Goal: Transaction & Acquisition: Purchase product/service

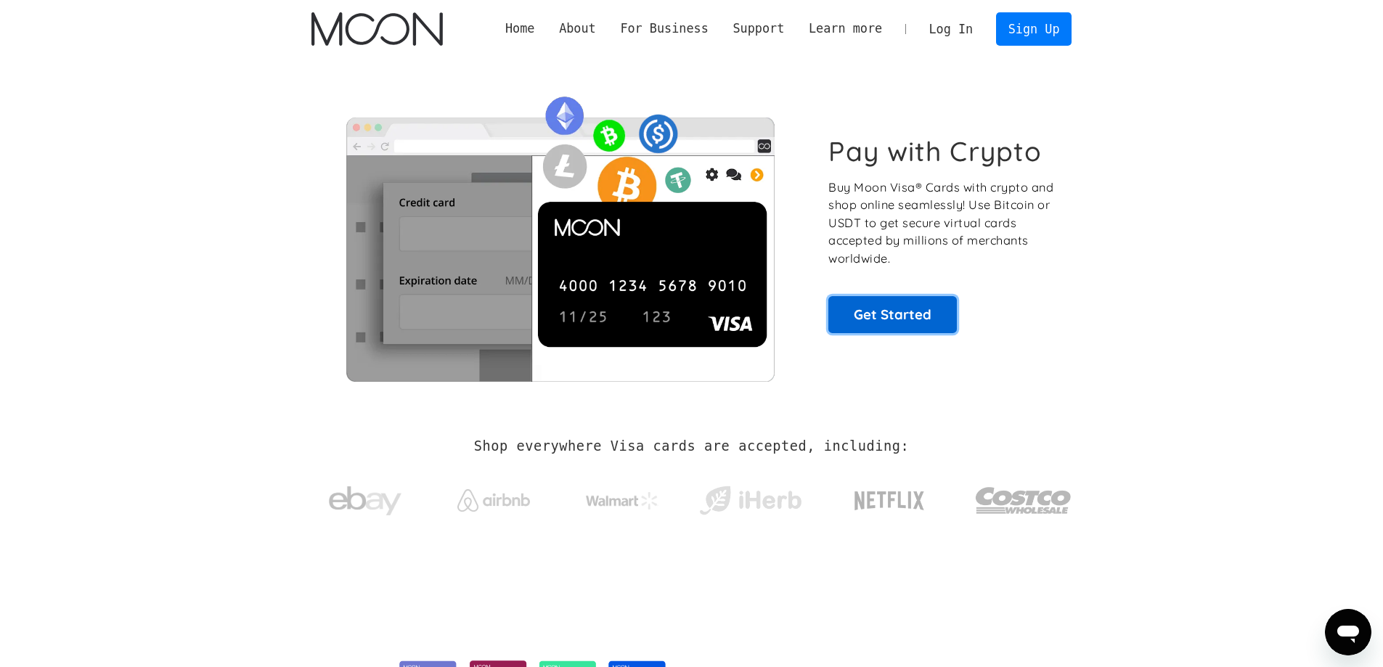
click at [905, 312] on link "Get Started" at bounding box center [893, 314] width 129 height 36
drag, startPoint x: 1190, startPoint y: 223, endPoint x: 1160, endPoint y: 173, distance: 57.9
click at [1190, 223] on section "Pay with Crypto Buy Moon Visa® Cards with crypto and shop online seamlessly! Us…" at bounding box center [691, 234] width 1383 height 352
click at [1052, 23] on link "Sign Up" at bounding box center [1034, 28] width 76 height 33
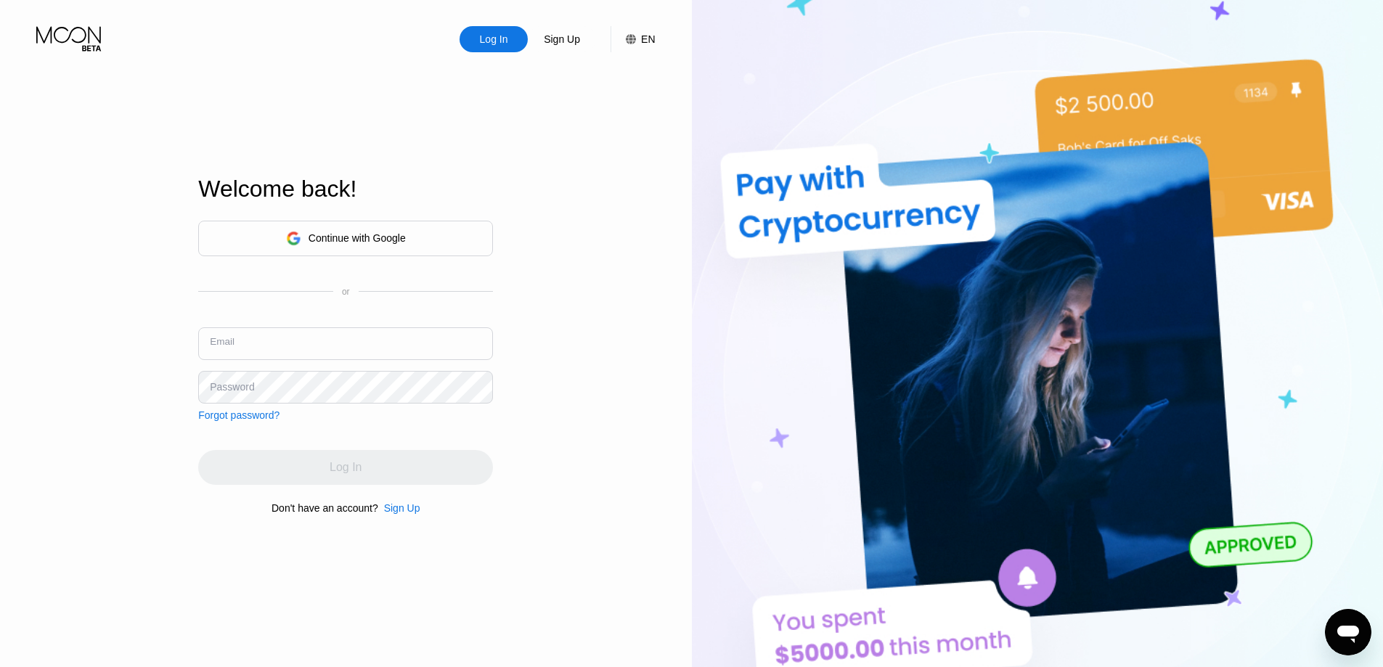
click at [319, 358] on input "text" at bounding box center [345, 344] width 295 height 33
click at [309, 359] on input "text" at bounding box center [345, 344] width 295 height 33
click at [308, 352] on input "text" at bounding box center [345, 344] width 295 height 33
type input "[EMAIL_ADDRESS][DOMAIN_NAME]"
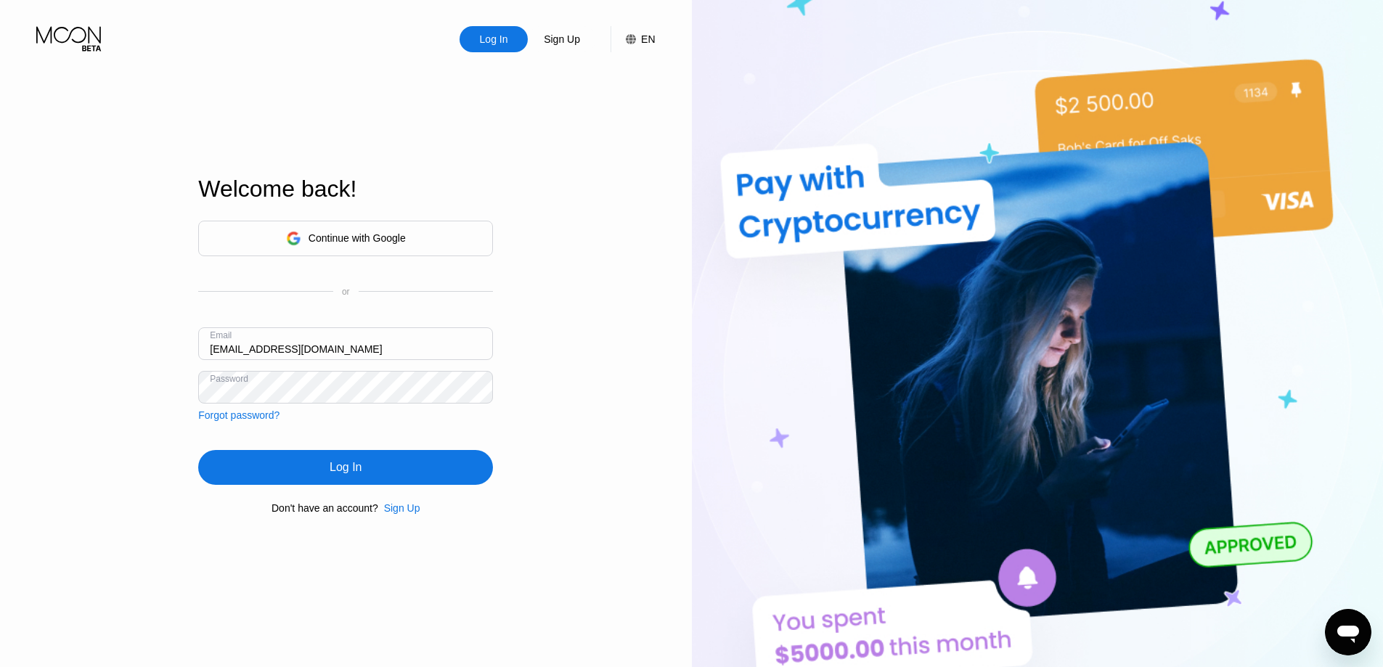
click at [360, 485] on div "Log In" at bounding box center [345, 467] width 295 height 35
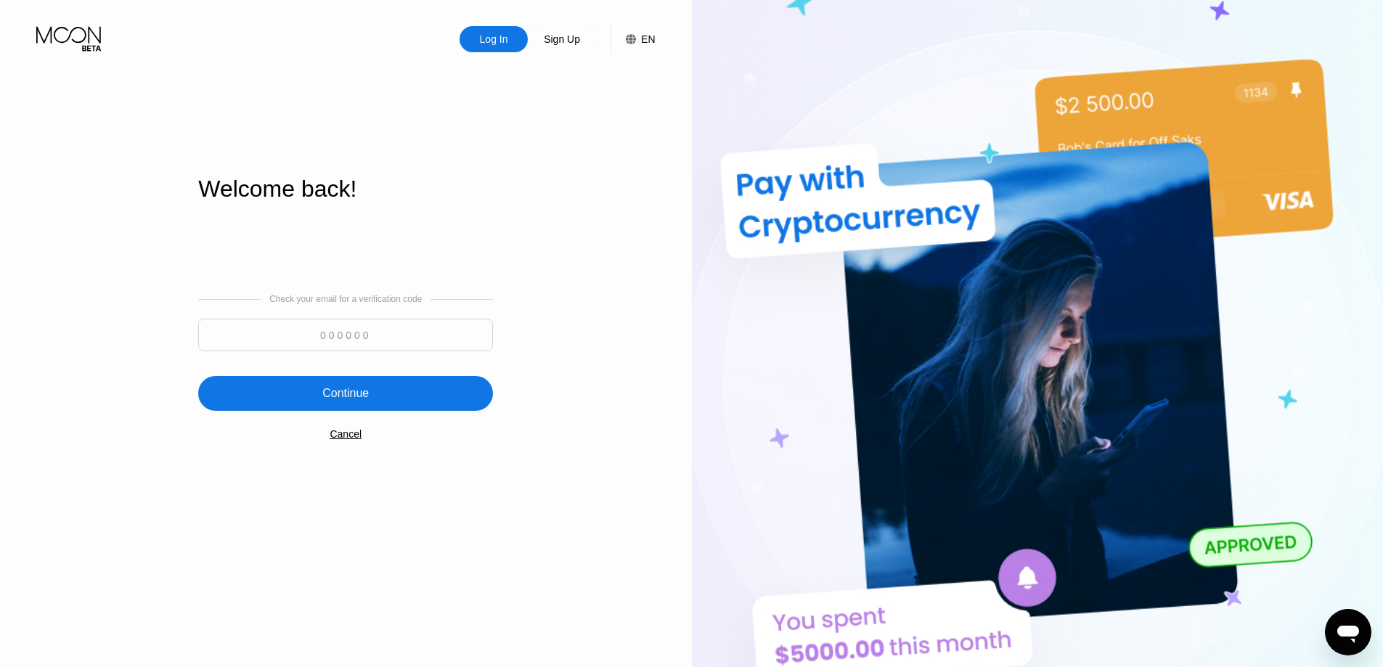
click at [355, 341] on input at bounding box center [345, 335] width 295 height 33
paste input "943504"
type input "943504"
click at [397, 396] on div "Continue" at bounding box center [345, 393] width 295 height 35
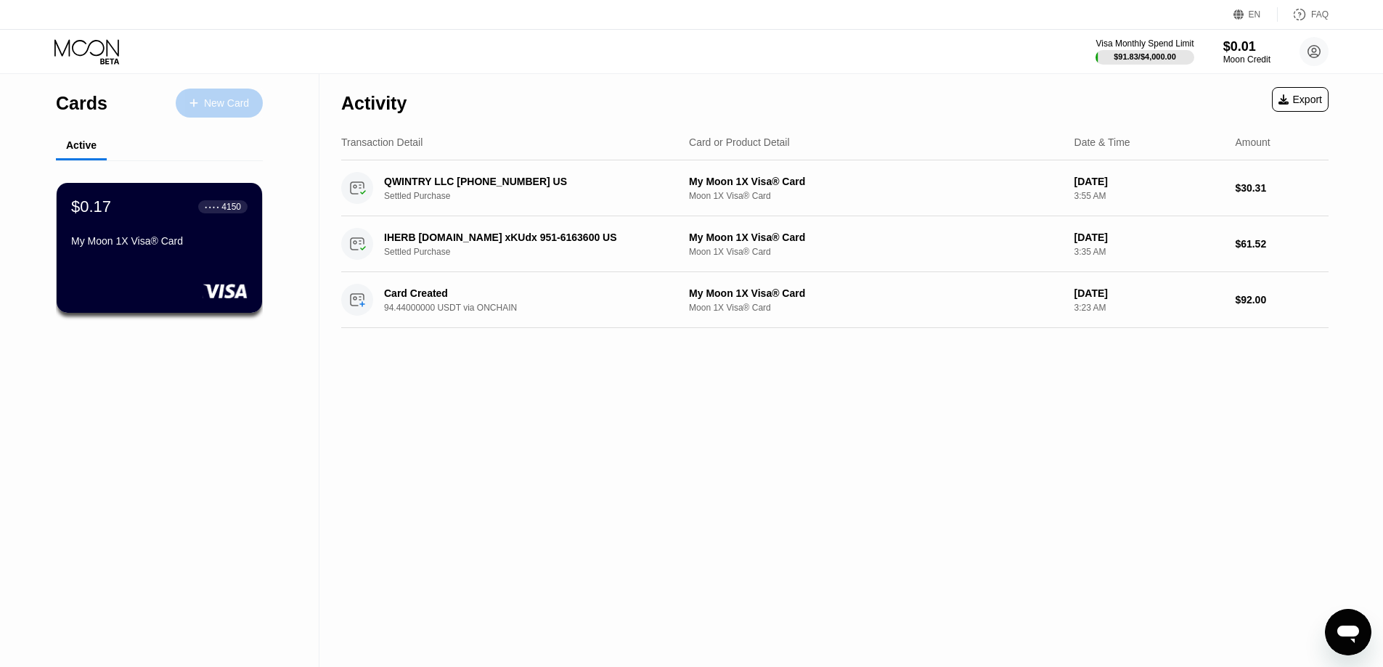
click at [214, 95] on div "New Card" at bounding box center [219, 103] width 87 height 29
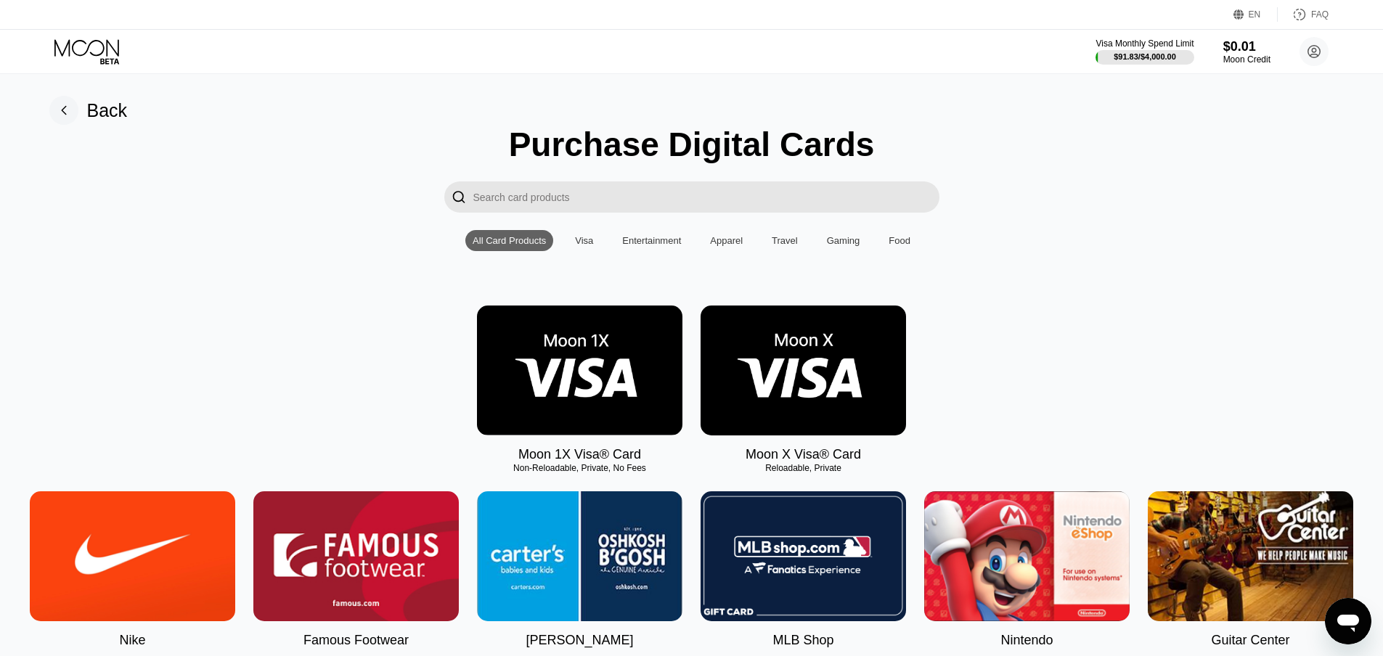
click at [563, 251] on div "All Card Products Visa Entertainment Apparel Travel Gaming Food" at bounding box center [692, 240] width 452 height 21
click at [577, 246] on div "Visa" at bounding box center [584, 240] width 18 height 11
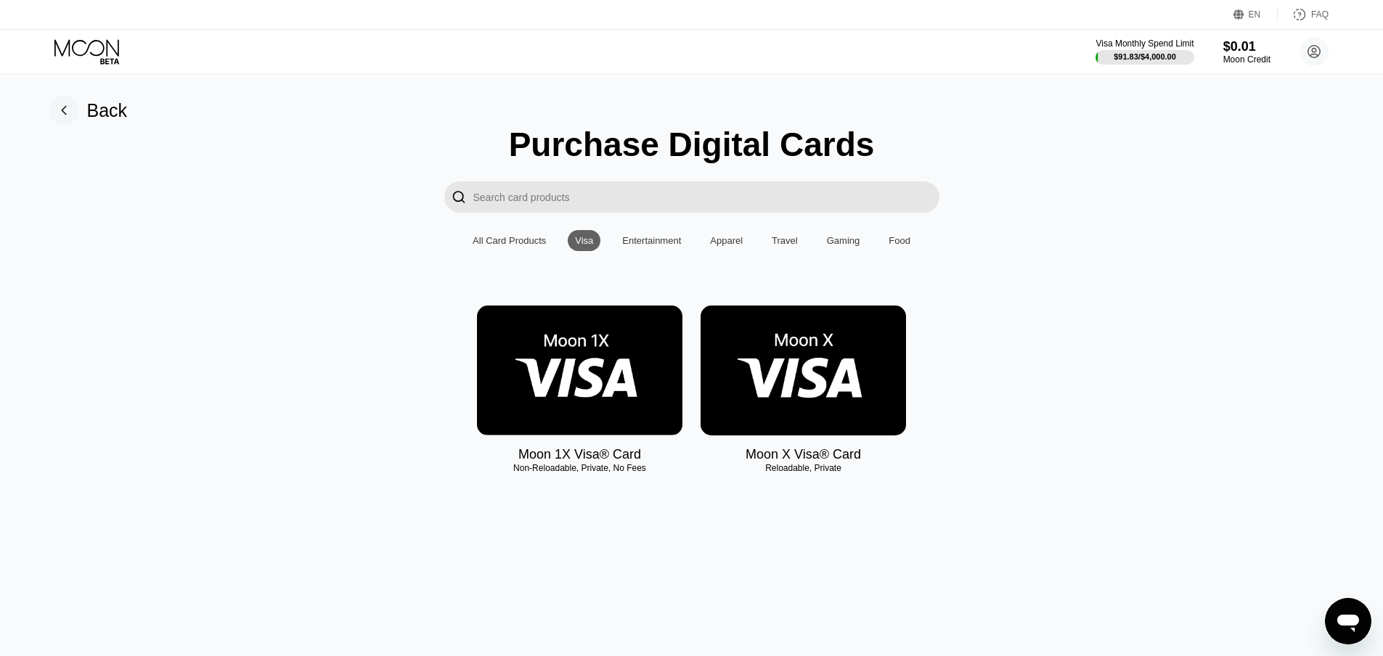
click at [797, 391] on img at bounding box center [804, 371] width 206 height 130
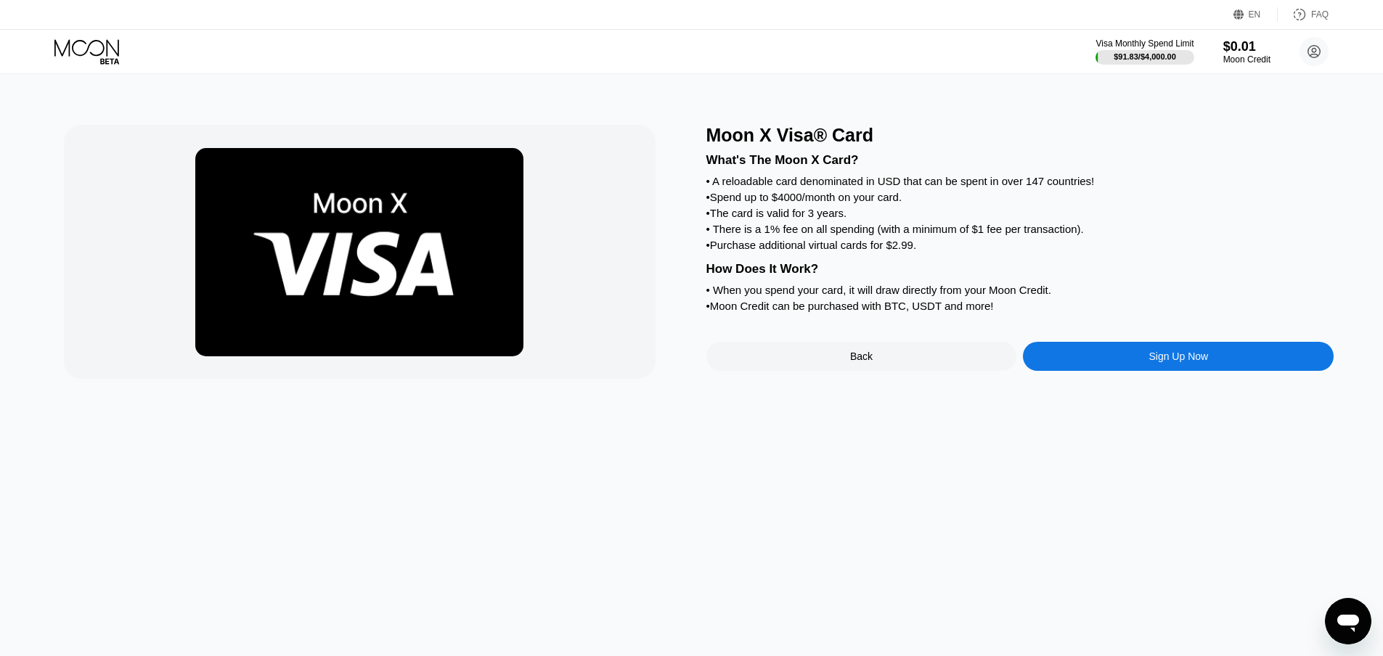
click at [871, 362] on div "Back" at bounding box center [861, 357] width 23 height 12
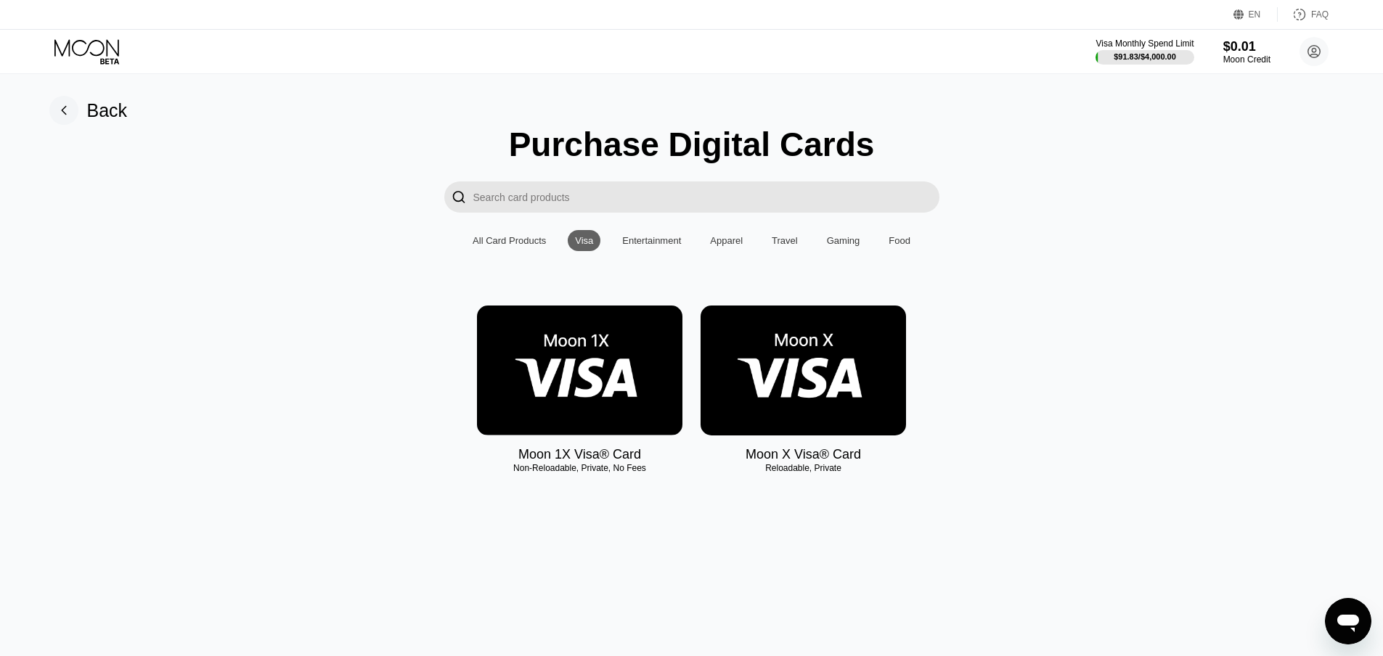
click at [626, 386] on img at bounding box center [580, 371] width 206 height 130
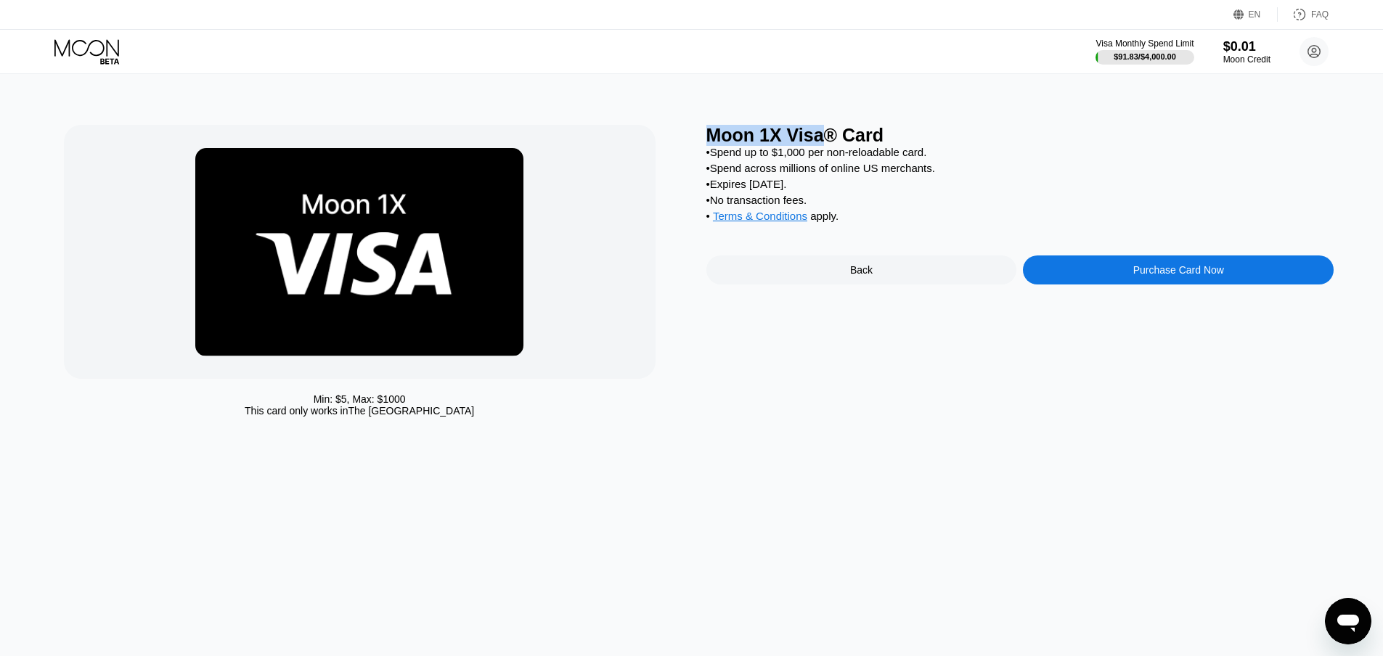
drag, startPoint x: 817, startPoint y: 136, endPoint x: 710, endPoint y: 134, distance: 106.8
click at [710, 134] on div "Moon 1X Visa® Card" at bounding box center [1021, 135] width 628 height 21
copy div "Moon 1X Visa"
click at [853, 276] on div "Back" at bounding box center [861, 270] width 23 height 12
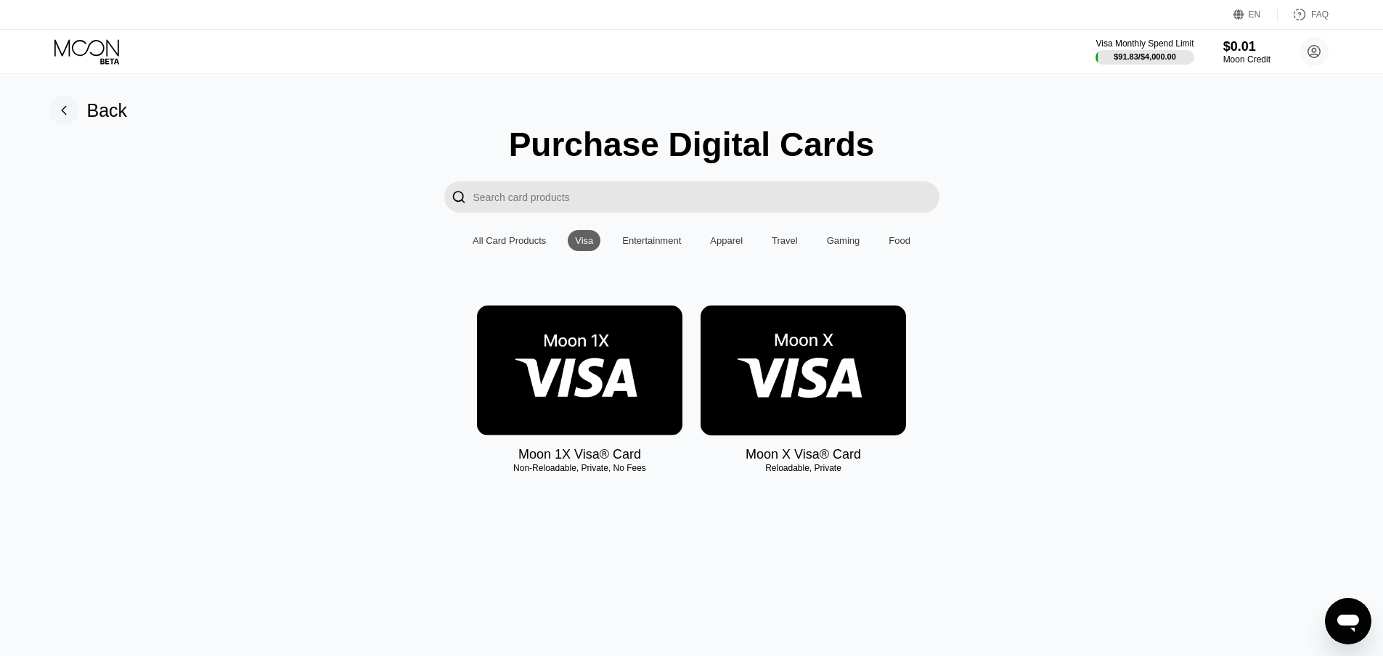
click at [832, 386] on img at bounding box center [804, 371] width 206 height 130
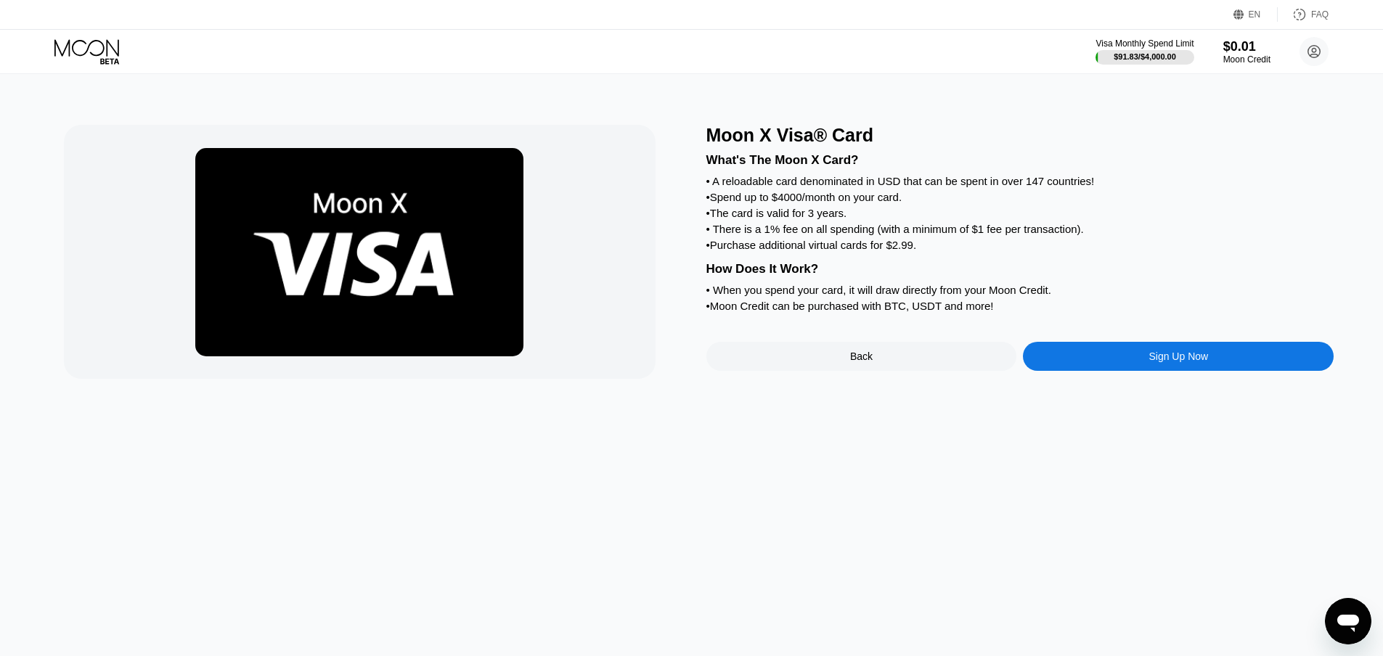
click at [1169, 362] on div "Sign Up Now" at bounding box center [1179, 357] width 60 height 12
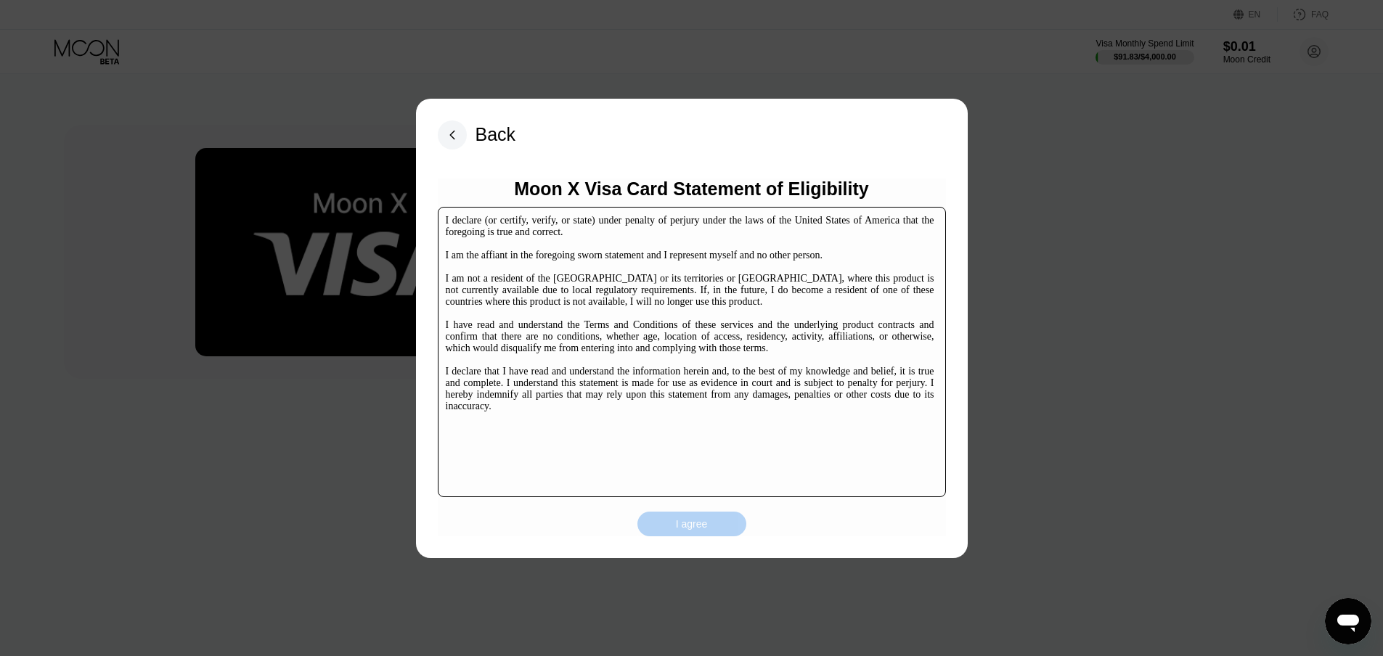
click at [686, 525] on div "I agree" at bounding box center [692, 524] width 32 height 13
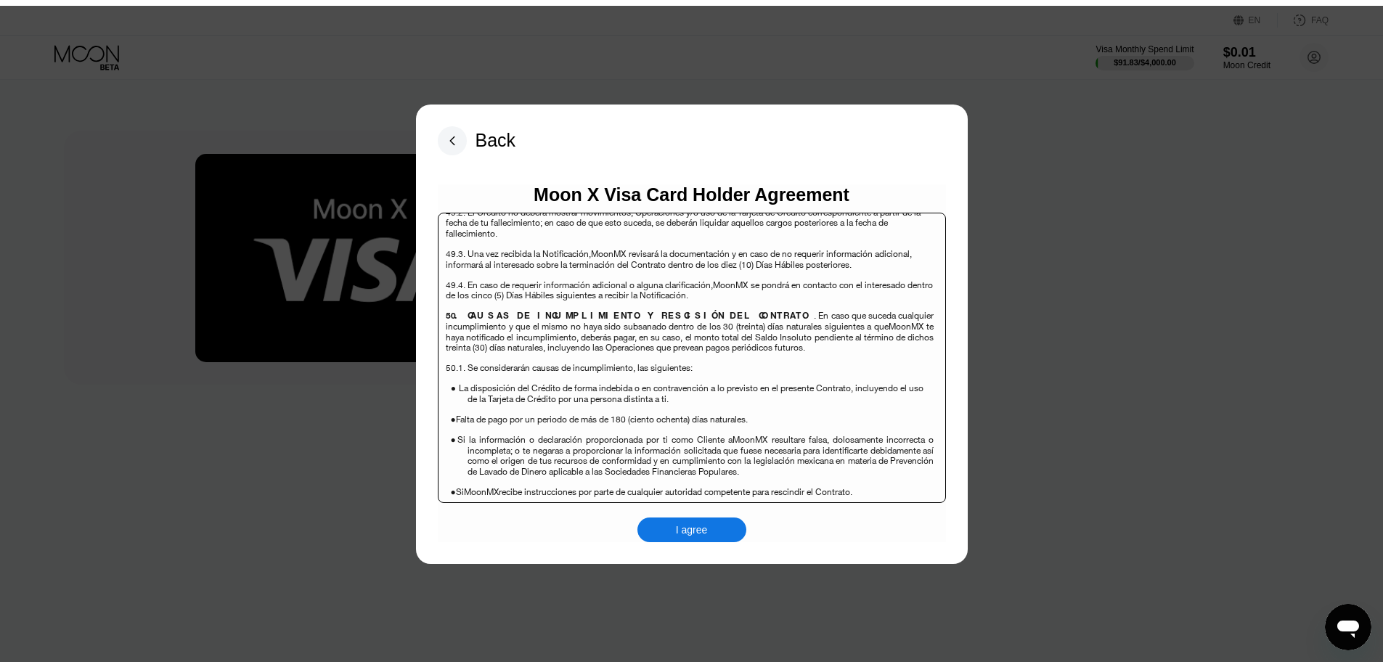
scroll to position [9431, 0]
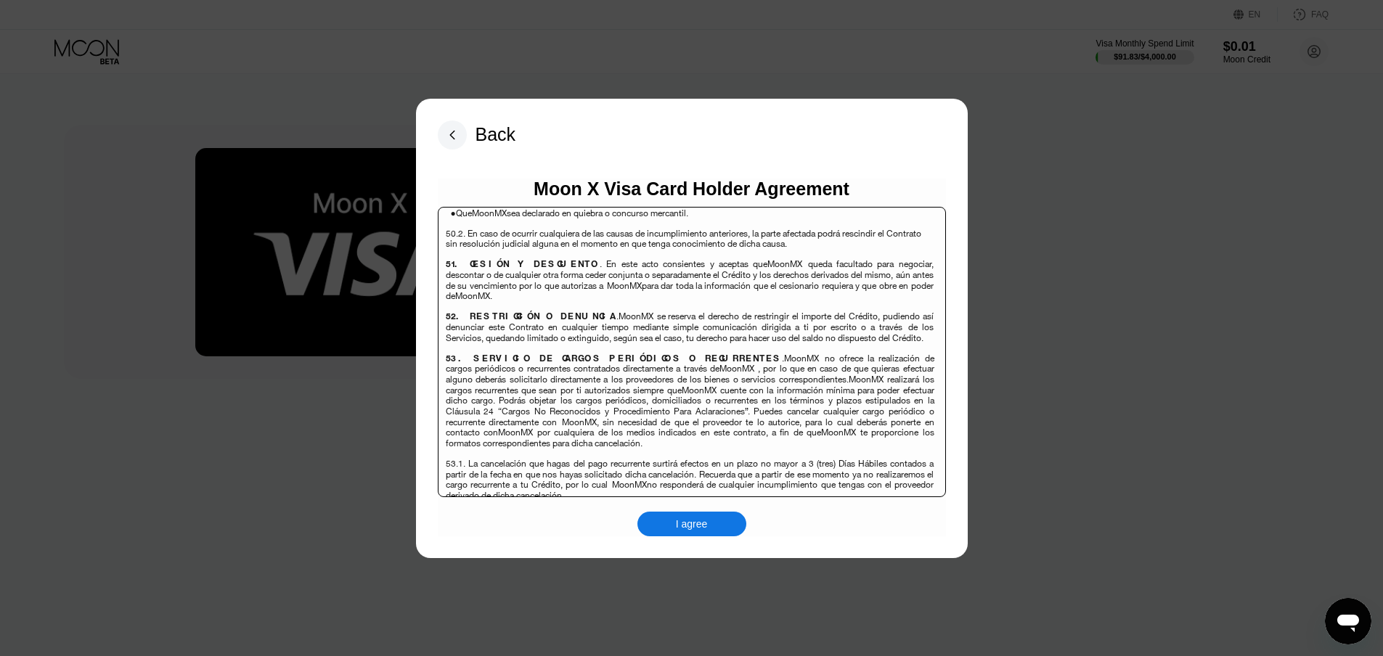
click at [701, 519] on div "I agree" at bounding box center [692, 524] width 32 height 13
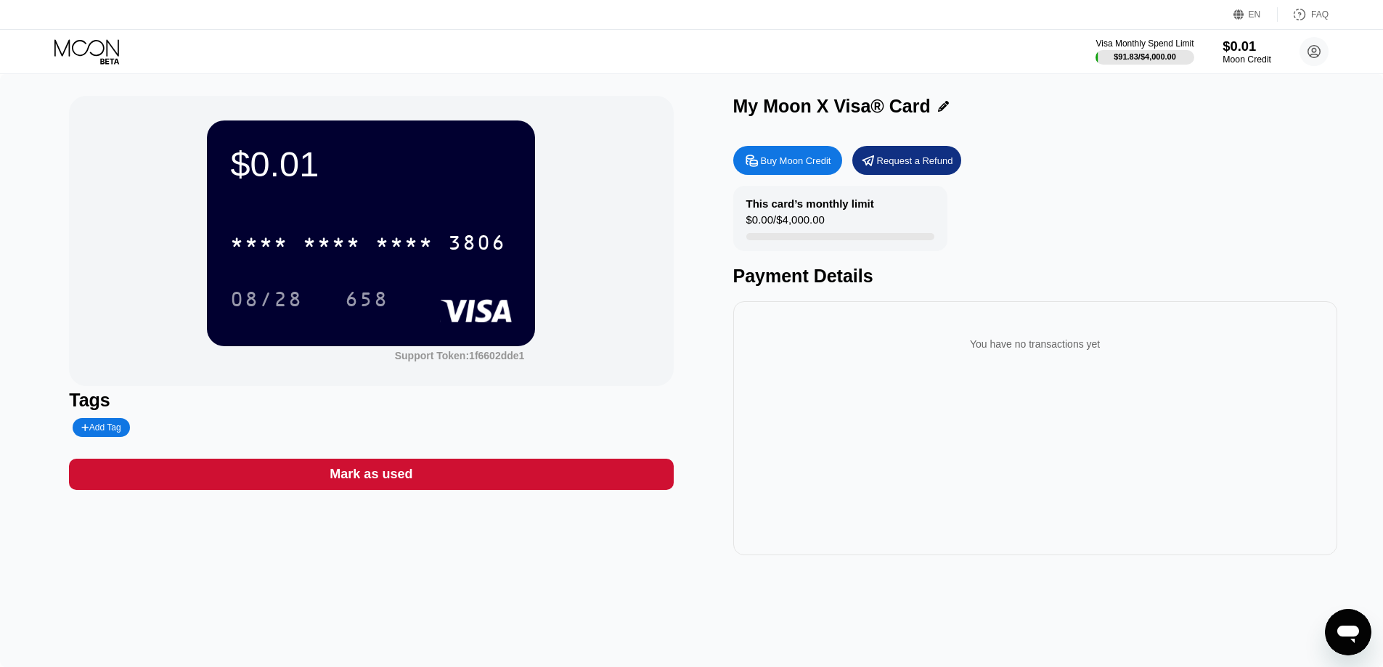
click at [1245, 44] on div "$0.01" at bounding box center [1247, 45] width 49 height 15
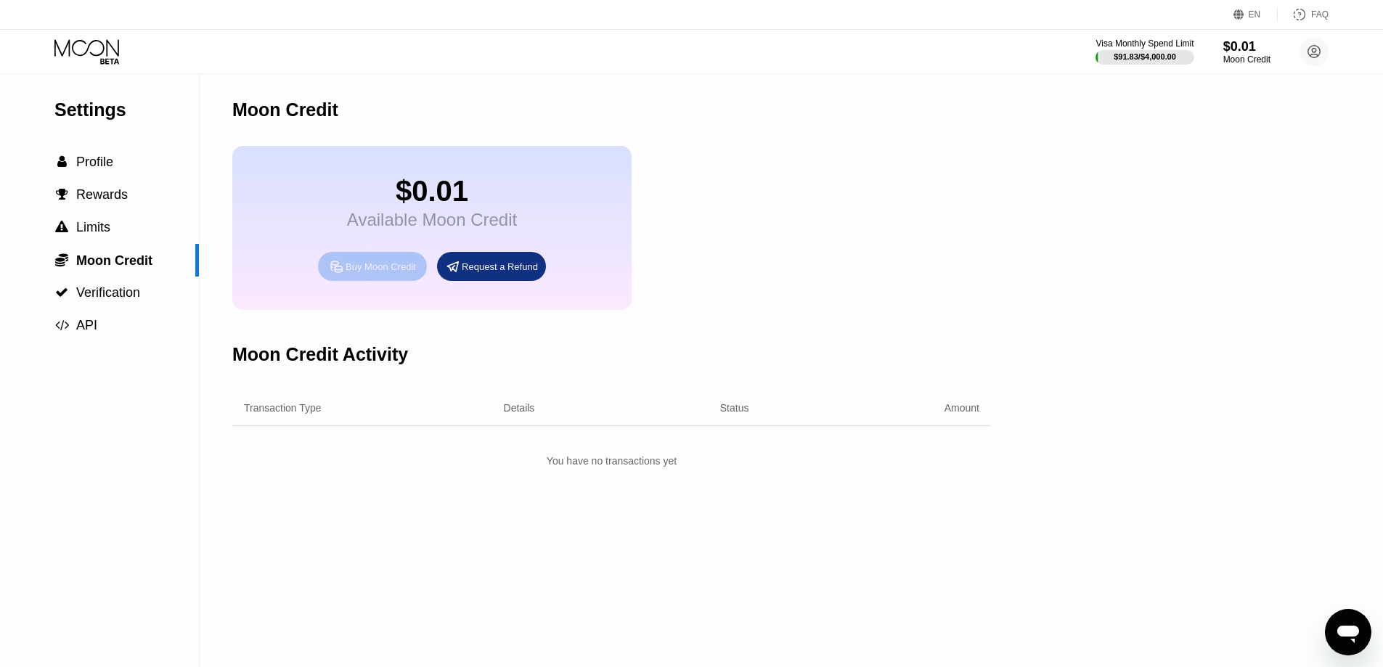
click at [389, 273] on div "Buy Moon Credit" at bounding box center [381, 267] width 70 height 12
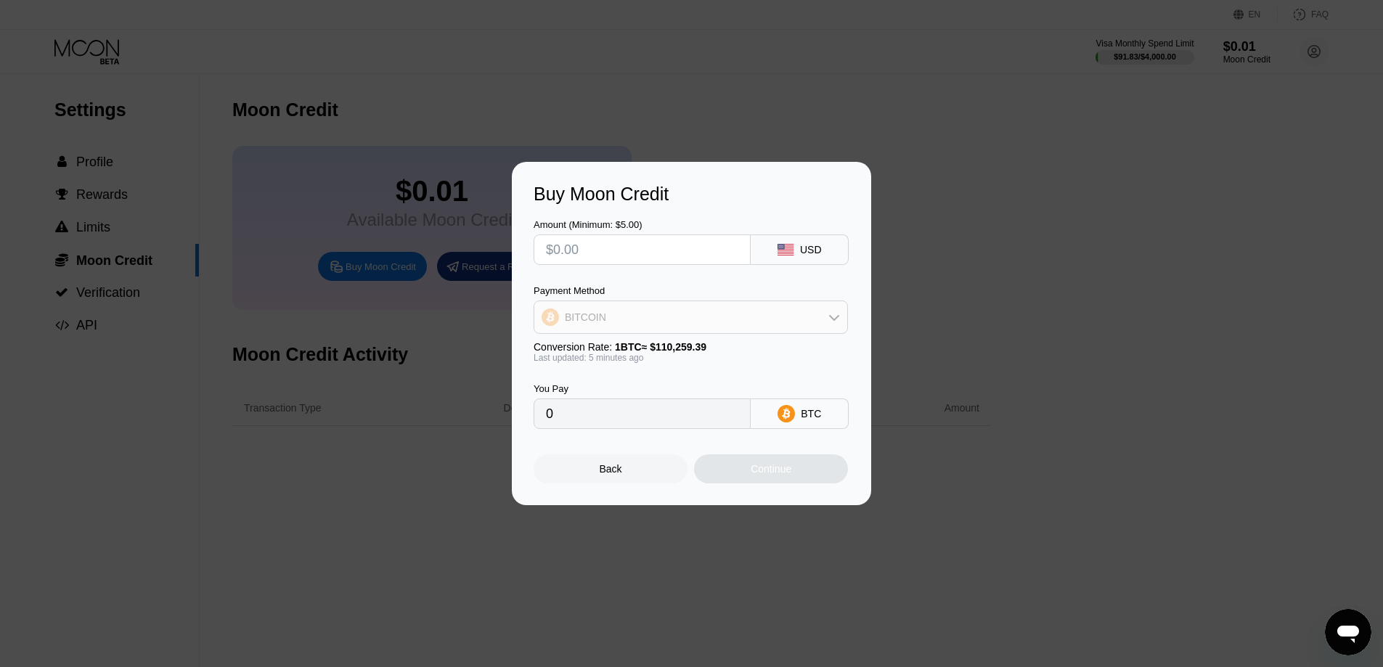
click at [626, 312] on div "BITCOIN" at bounding box center [690, 317] width 313 height 29
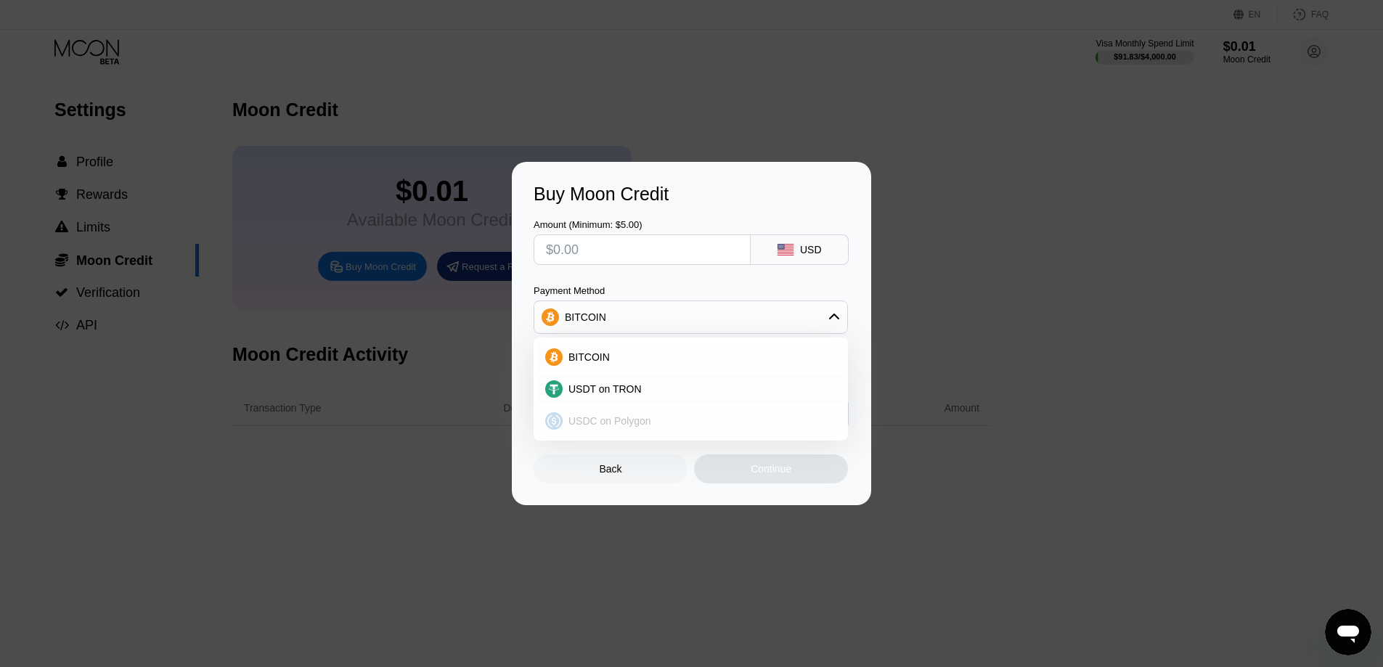
click at [601, 417] on span "USDC on Polygon" at bounding box center [610, 421] width 83 height 12
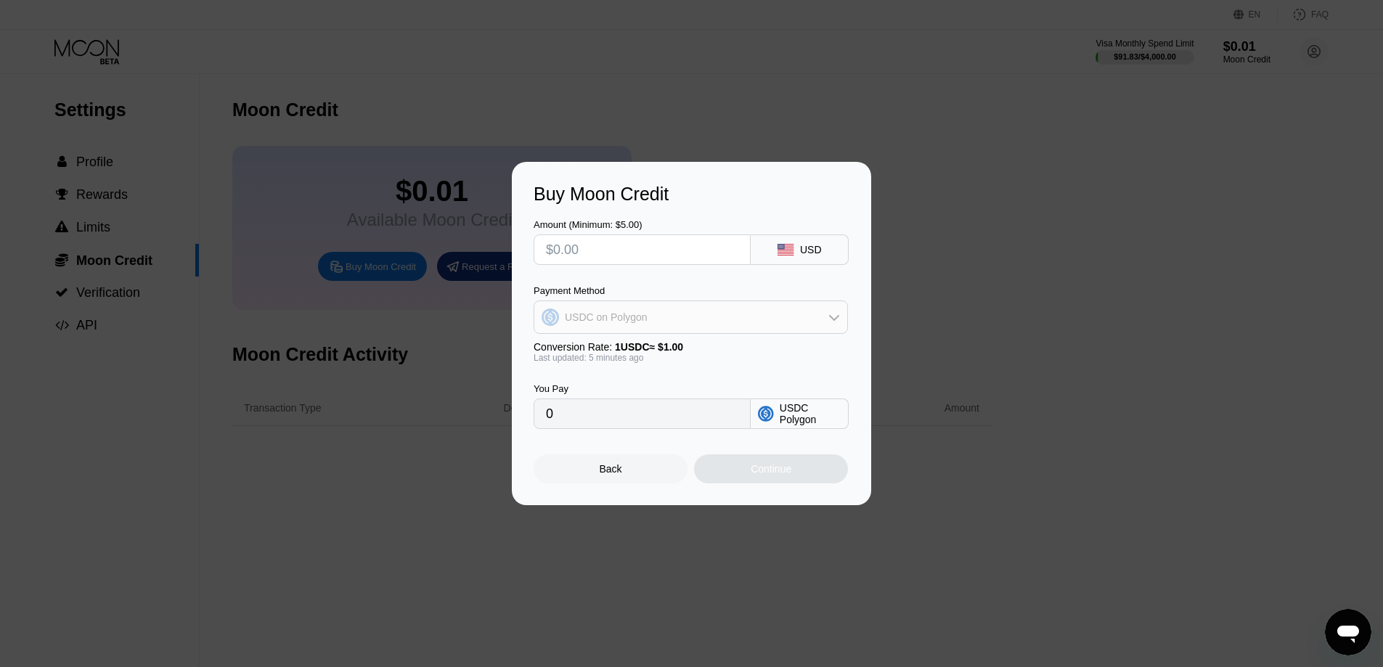
click at [718, 309] on div "USDC on Polygon" at bounding box center [690, 317] width 313 height 29
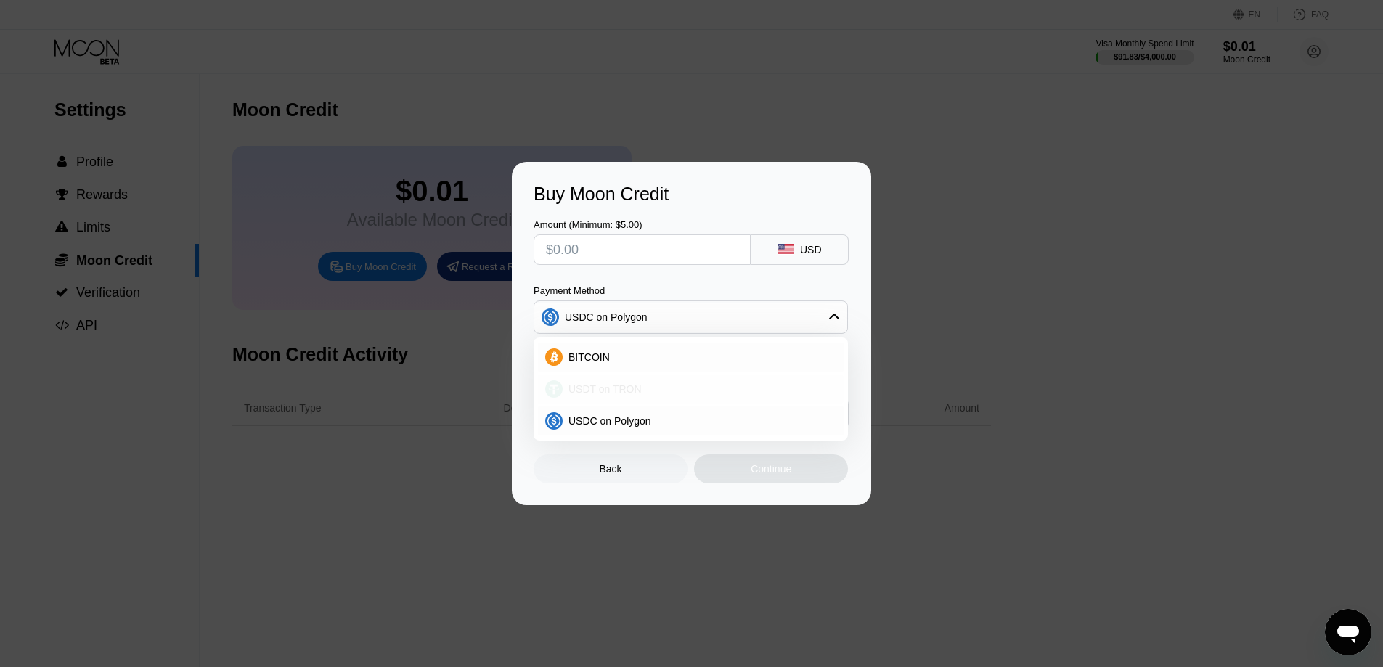
click at [659, 386] on div "USDT on TRON" at bounding box center [700, 389] width 274 height 12
type input "0.00"
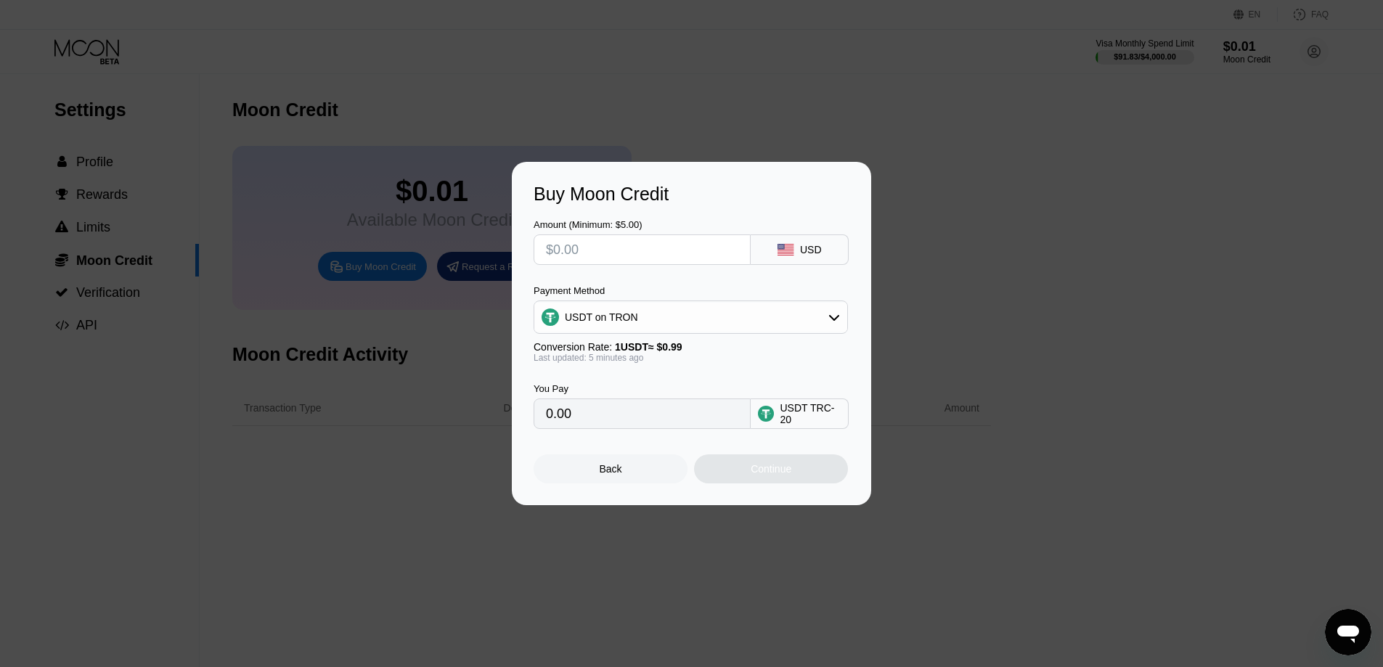
click at [601, 251] on input "text" at bounding box center [642, 249] width 192 height 29
type input "$5"
type input "5.05"
type input "$57"
type input "57.58"
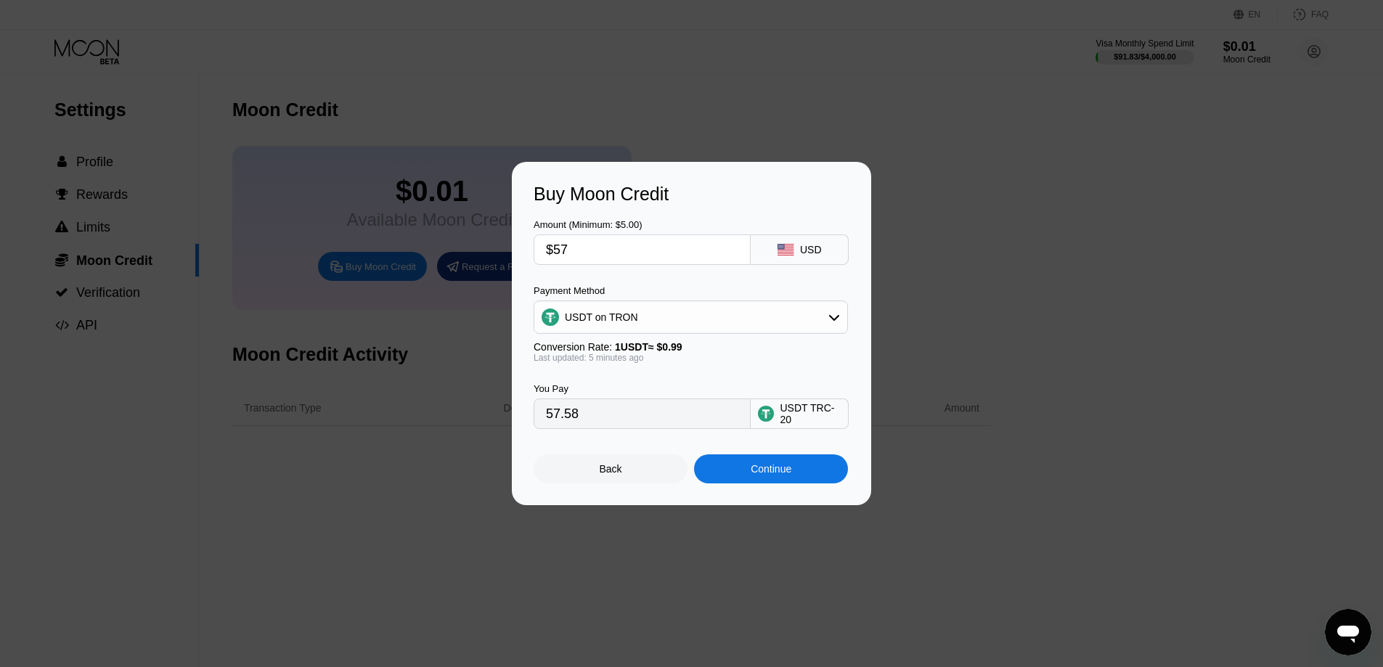
type input "$57"
click at [786, 475] on div "Continue" at bounding box center [771, 469] width 41 height 12
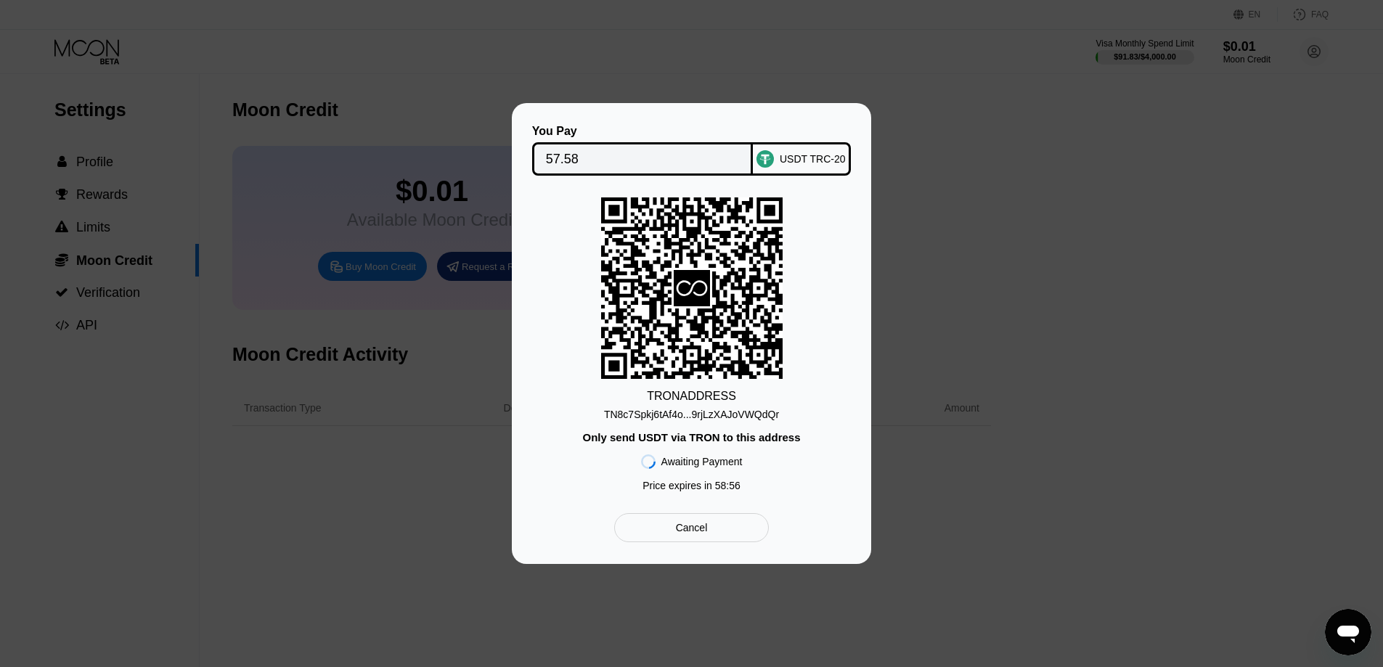
click at [715, 415] on div "TN8c7Spkj6tAf4o...9rjLzXAJoVWQdQr" at bounding box center [691, 415] width 175 height 12
click at [716, 534] on div "Cancel" at bounding box center [691, 527] width 155 height 29
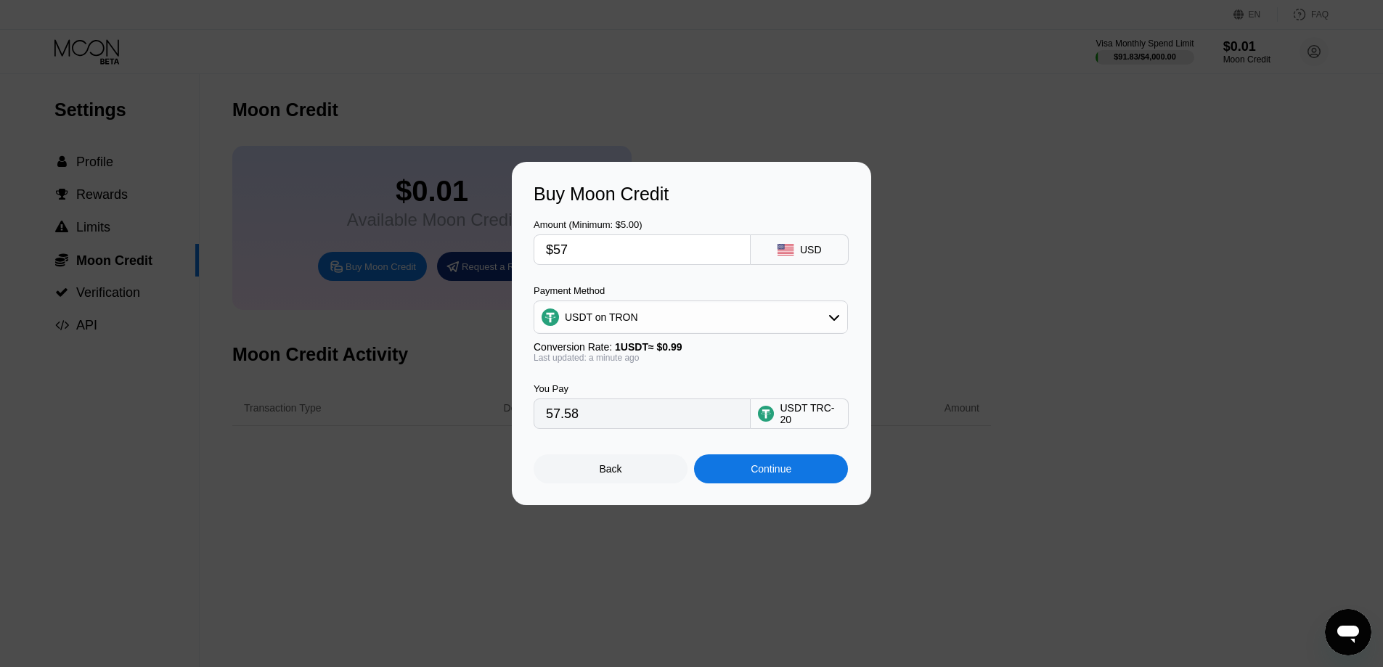
drag, startPoint x: 563, startPoint y: 250, endPoint x: 577, endPoint y: 246, distance: 15.0
click at [577, 246] on input "$57" at bounding box center [642, 249] width 192 height 29
type input "$5"
type input "5.05"
type input "0.00"
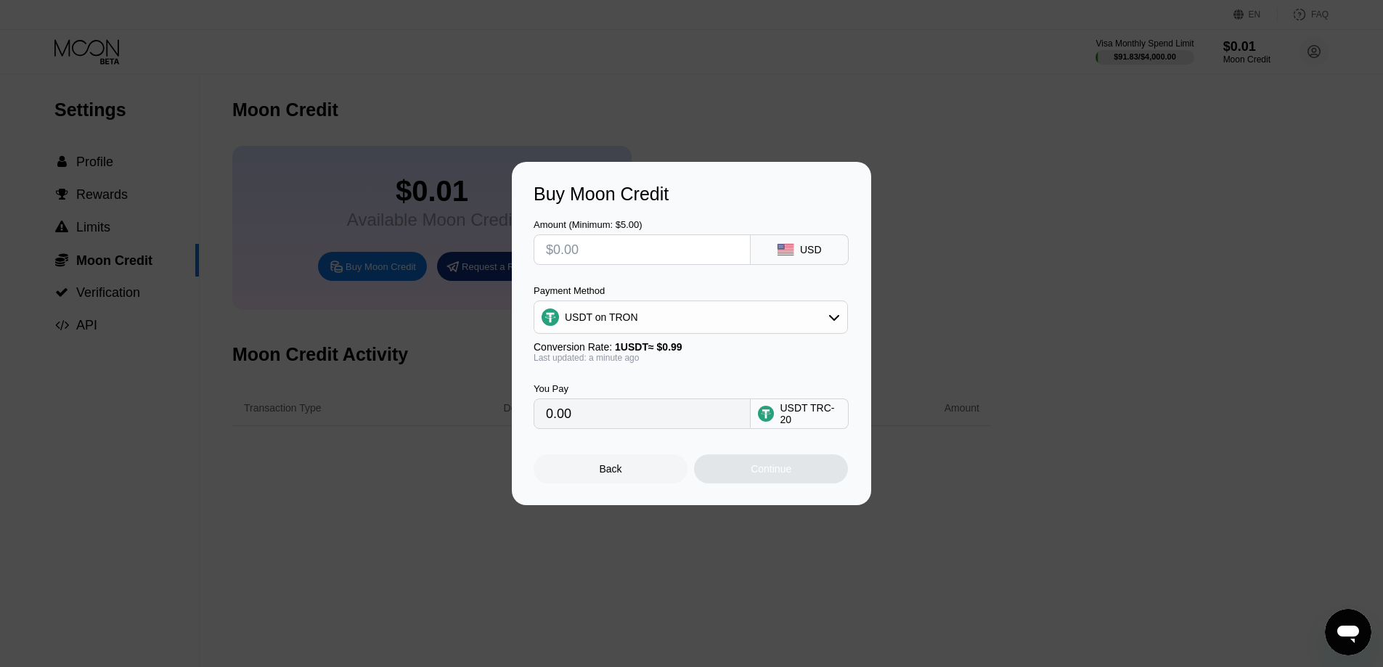
type input "$6"
type input "6.06"
type input "$60"
type input "60.61"
type input "$60"
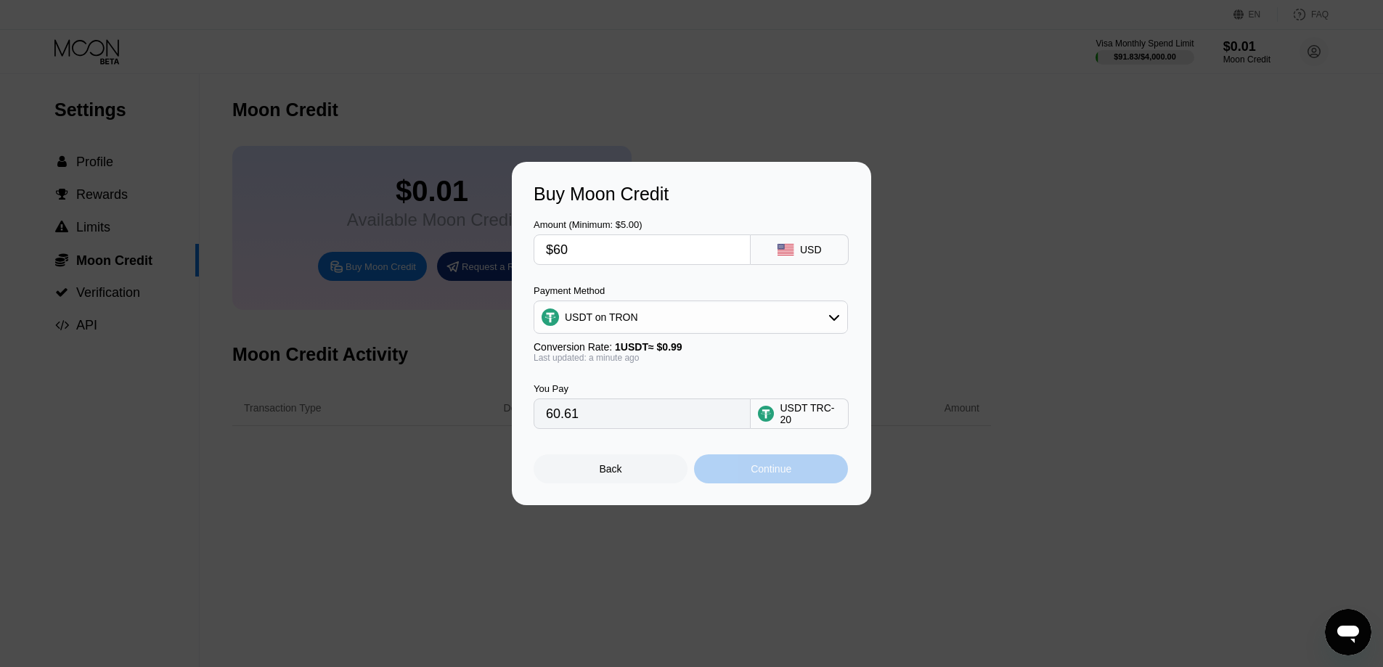
click at [766, 475] on div "Continue" at bounding box center [771, 469] width 41 height 12
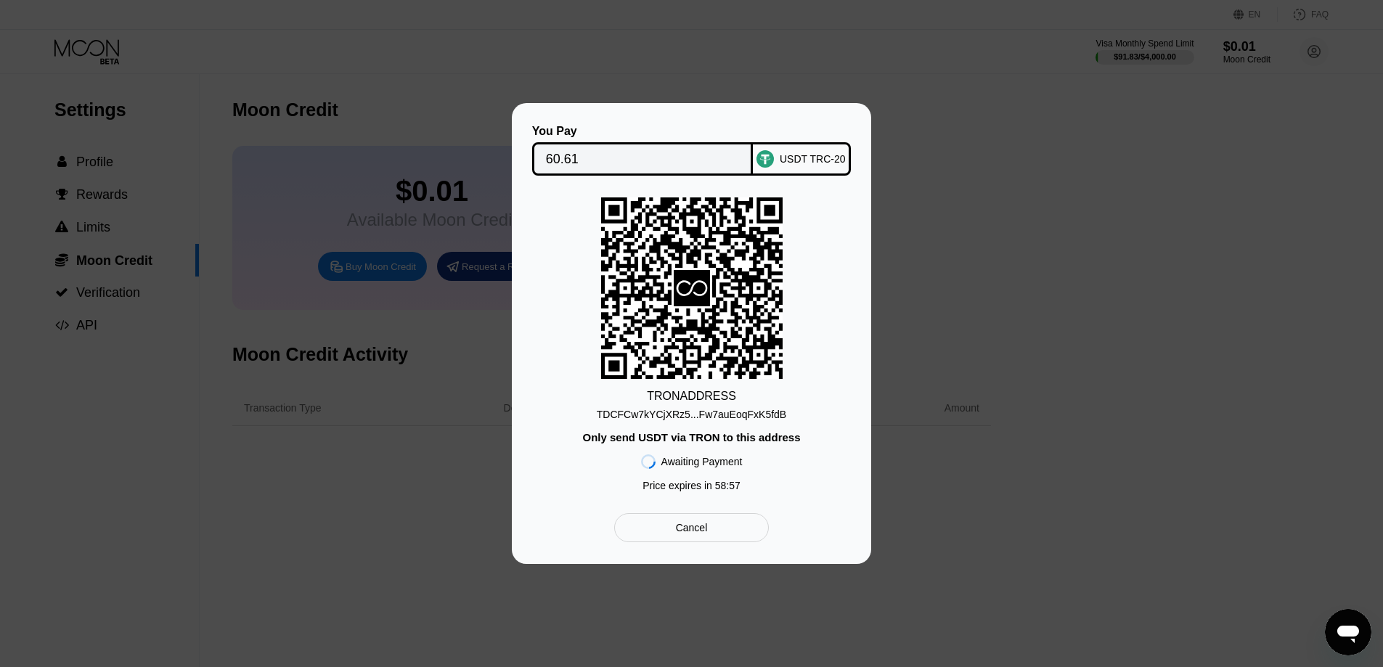
click at [718, 415] on div "TDCFCw7kYCjXRz5...Fw7auEoqFxK5fdB" at bounding box center [692, 415] width 190 height 12
click at [602, 157] on input "60.61" at bounding box center [643, 159] width 194 height 29
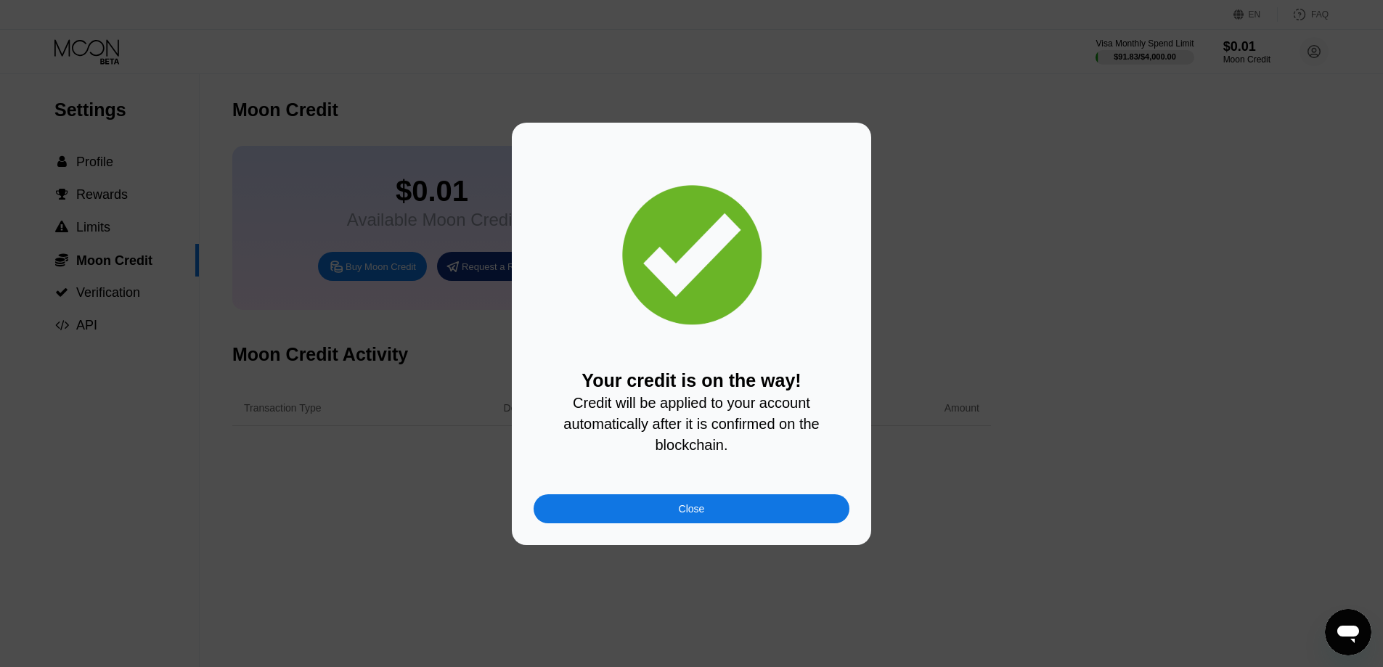
click at [715, 514] on div "Close" at bounding box center [692, 509] width 316 height 29
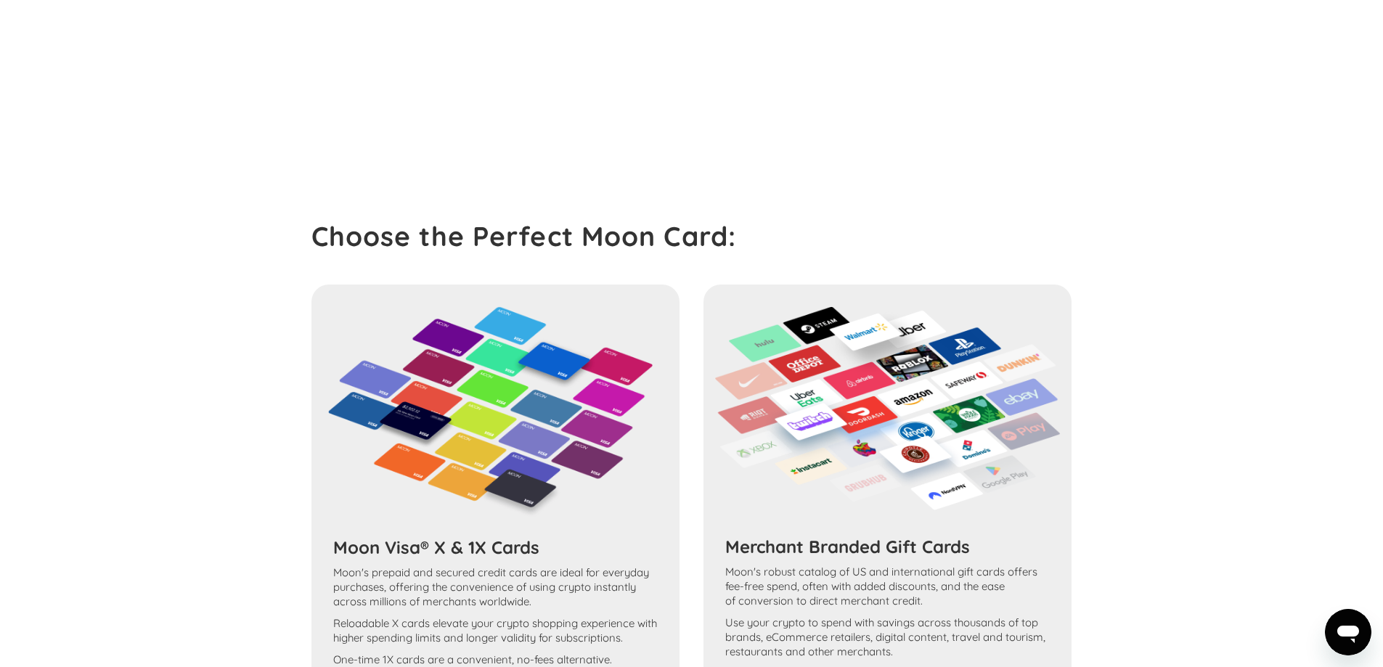
scroll to position [290, 0]
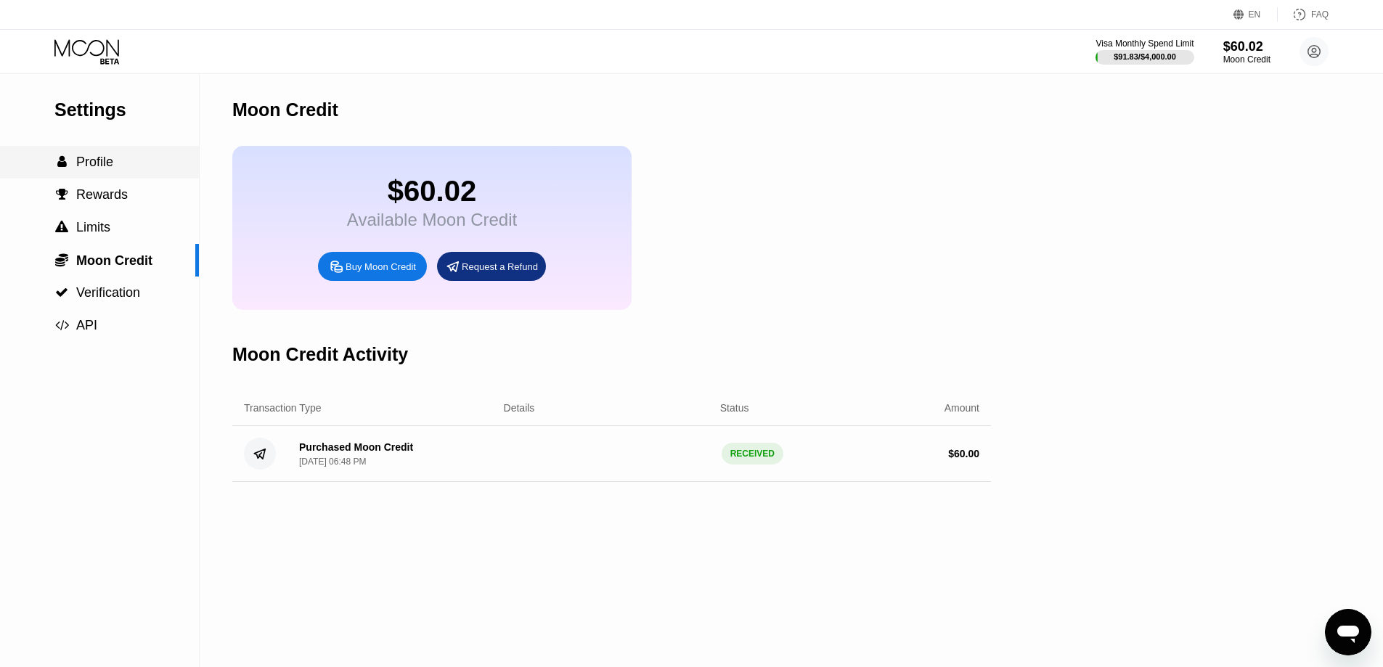
click at [113, 170] on div " Profile" at bounding box center [99, 162] width 199 height 15
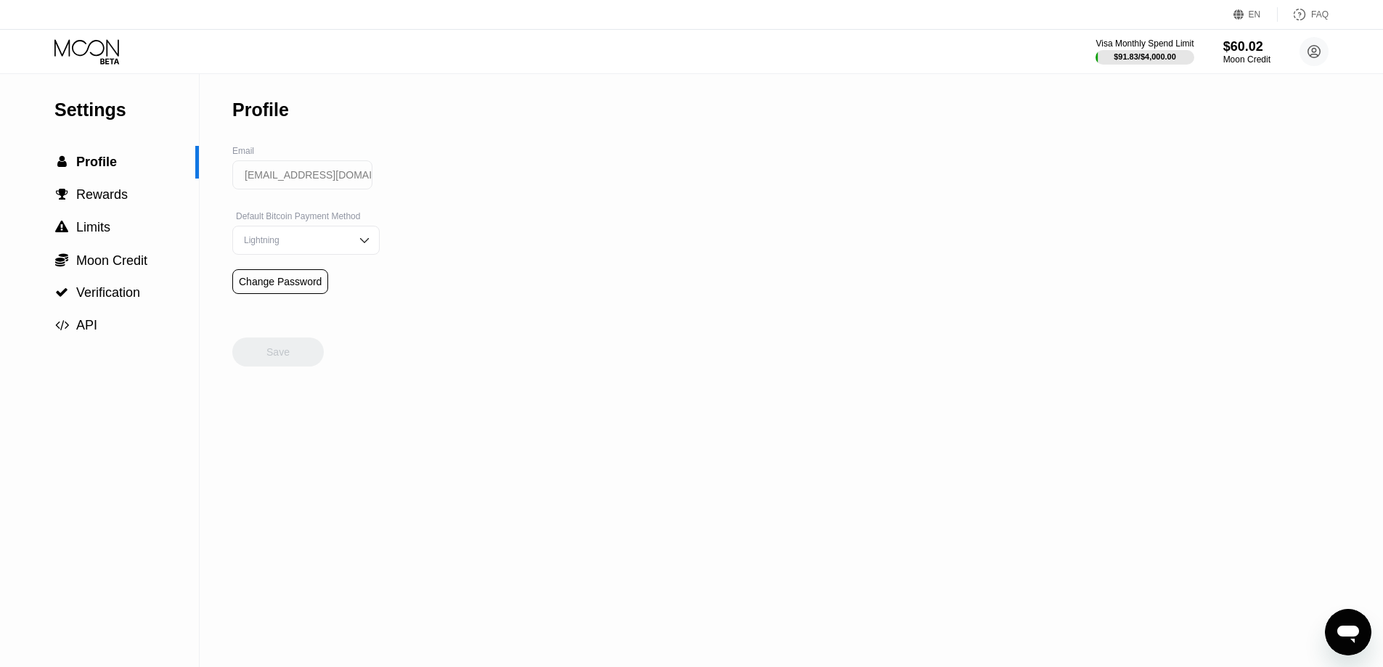
click at [111, 48] on icon at bounding box center [88, 51] width 68 height 25
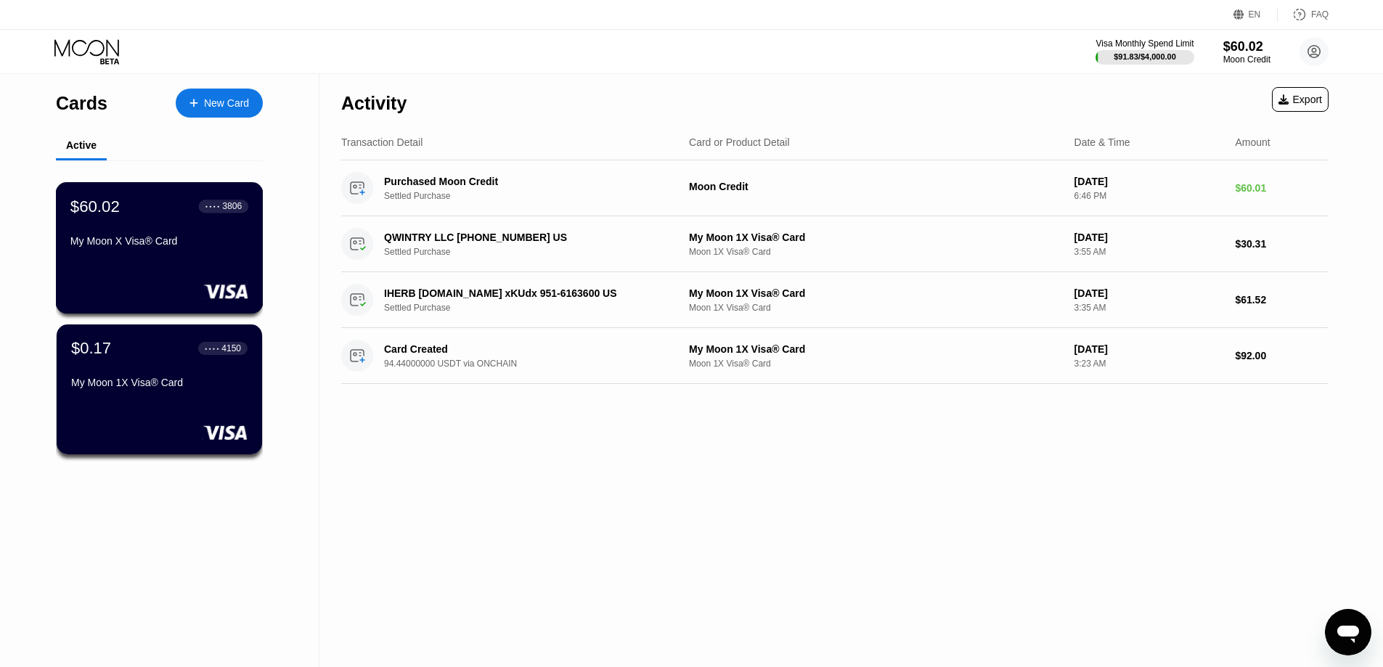
click at [139, 246] on div "My Moon X Visa® Card" at bounding box center [159, 241] width 178 height 12
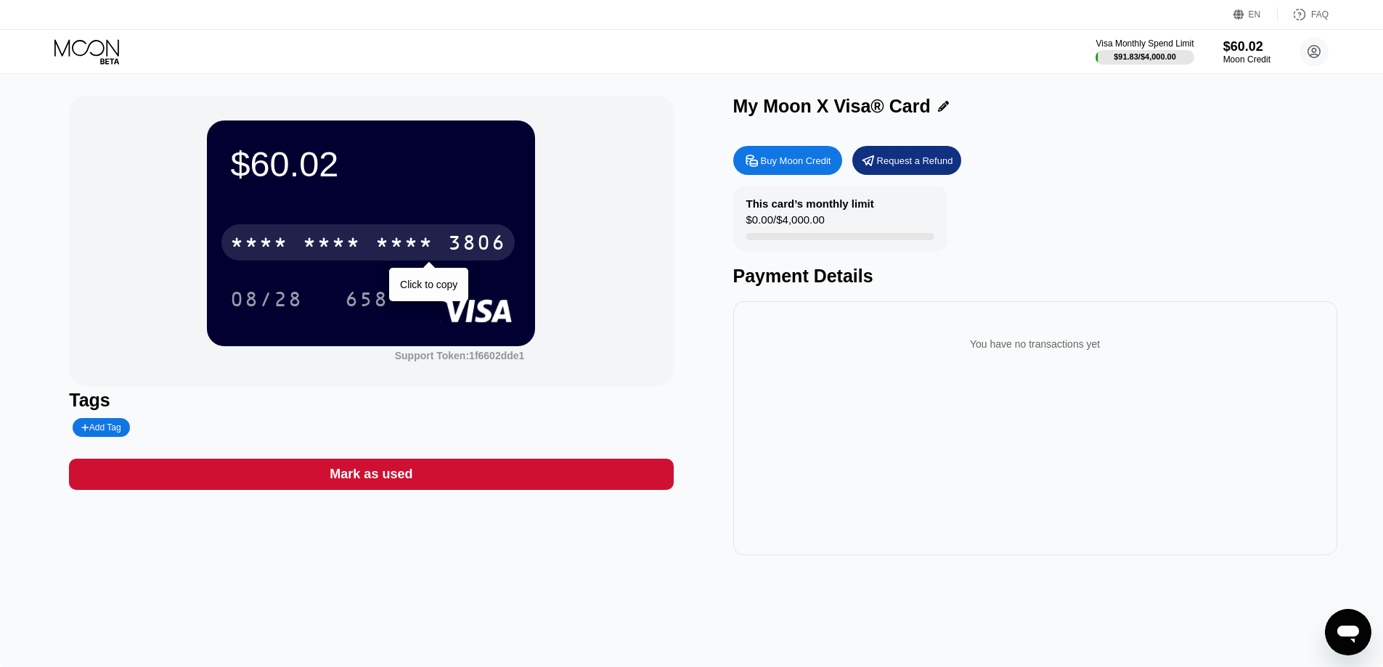
click at [415, 246] on div "* * * *" at bounding box center [404, 244] width 58 height 23
click at [401, 241] on div "* * * *" at bounding box center [404, 244] width 58 height 23
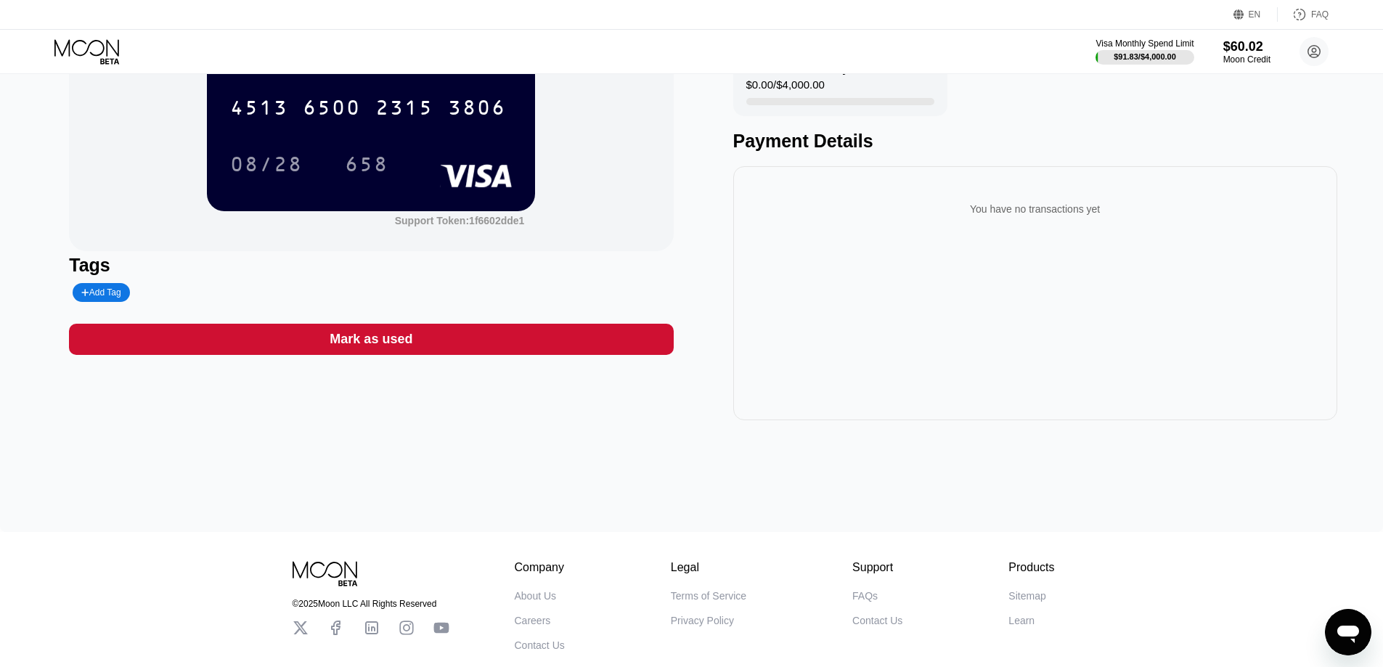
scroll to position [223, 0]
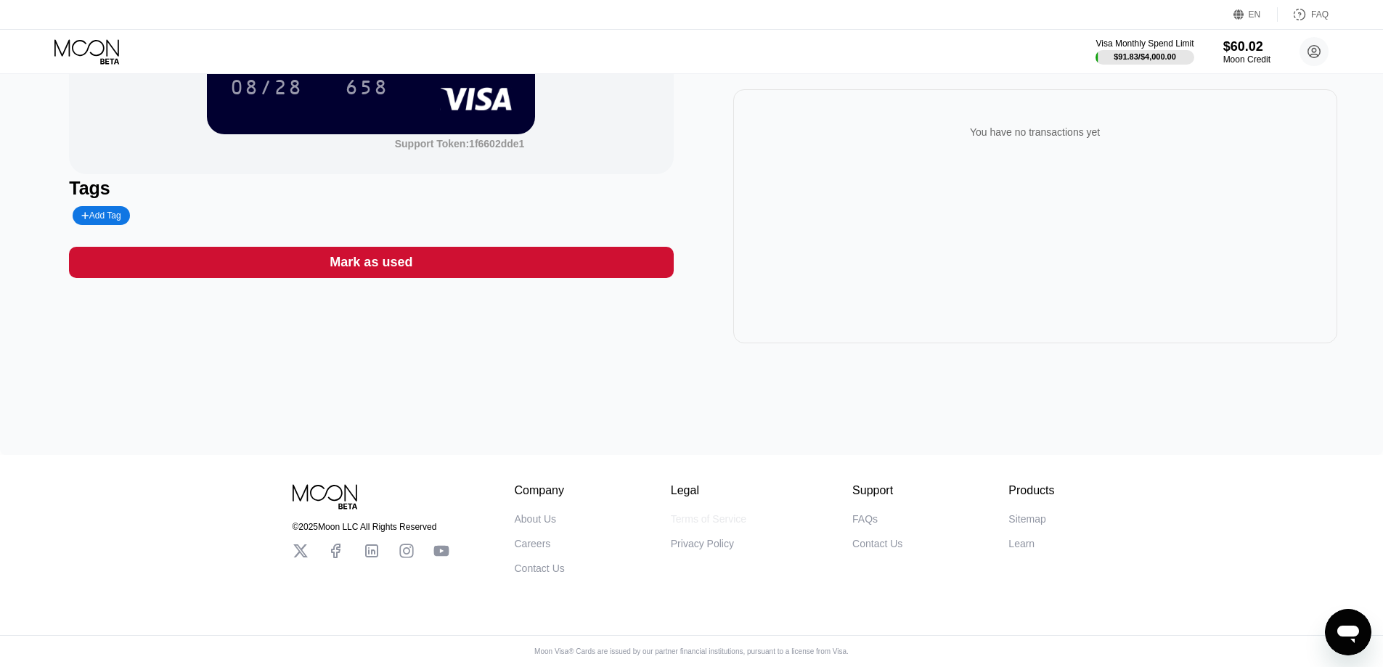
click at [694, 513] on div "Terms of Service" at bounding box center [709, 519] width 76 height 12
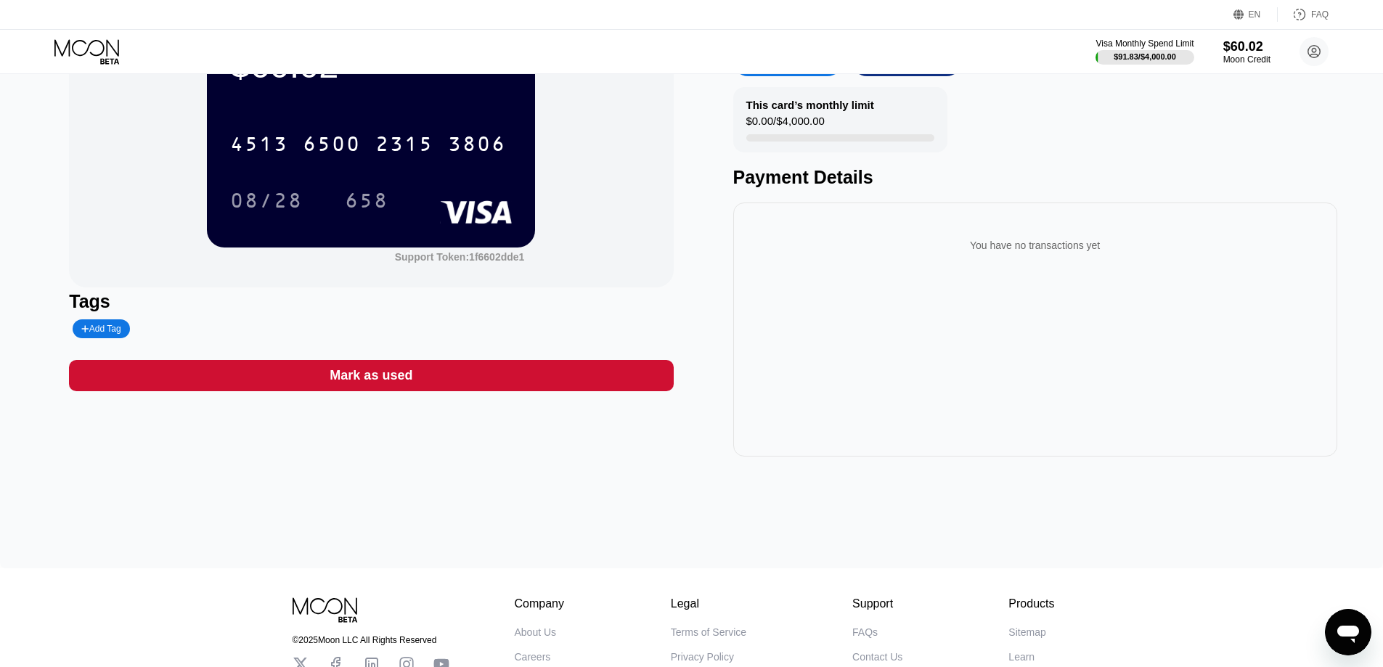
scroll to position [5, 0]
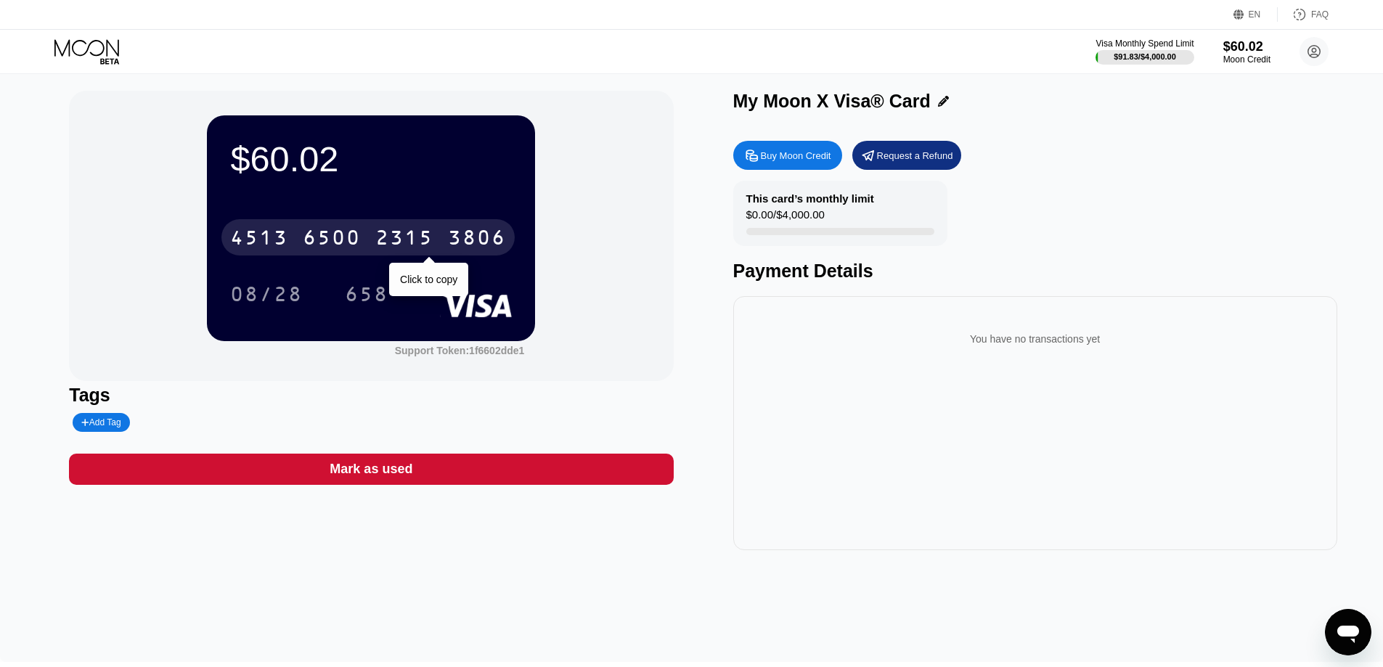
click at [418, 240] on div "2315" at bounding box center [404, 239] width 58 height 23
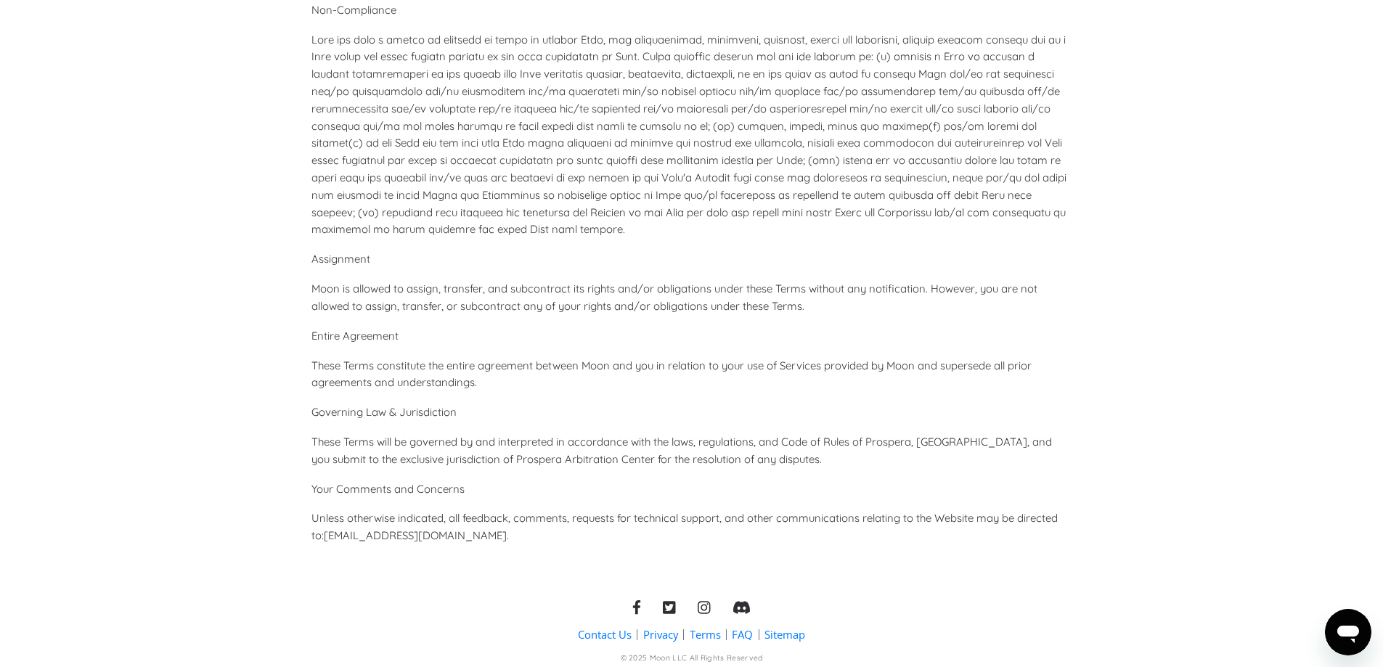
scroll to position [6451, 0]
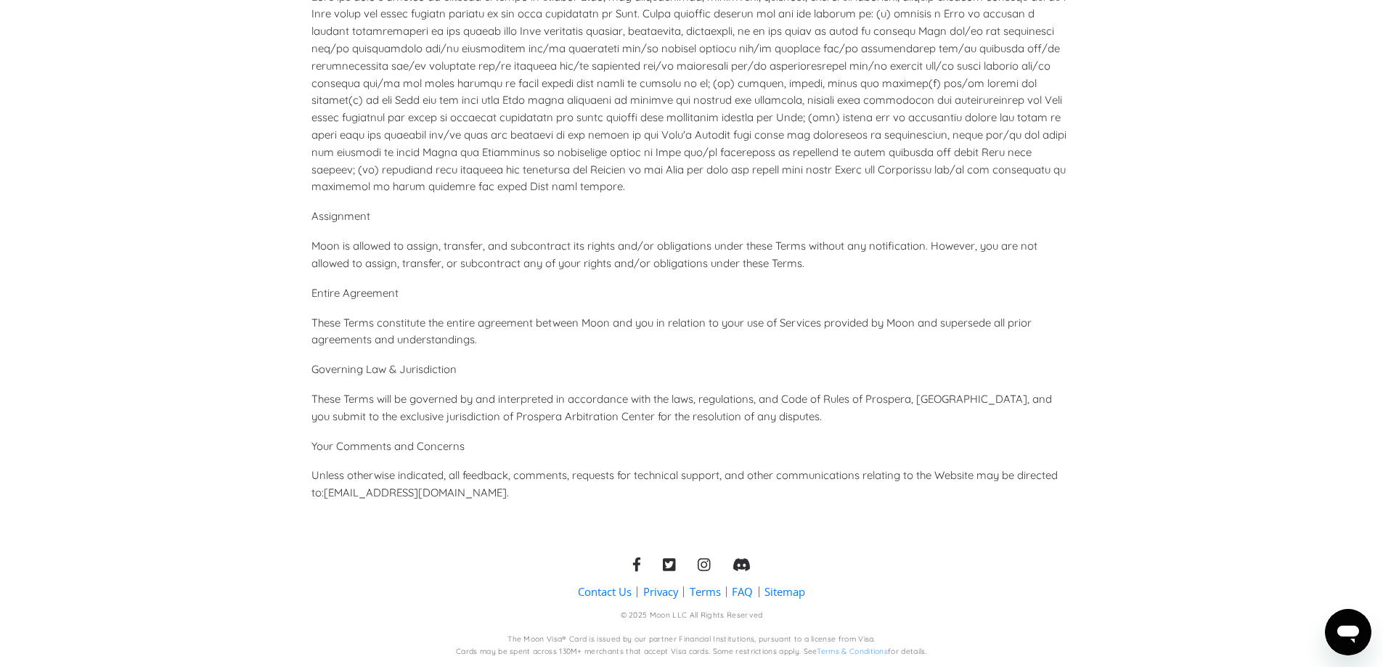
click at [712, 595] on link "Terms" at bounding box center [705, 592] width 31 height 15
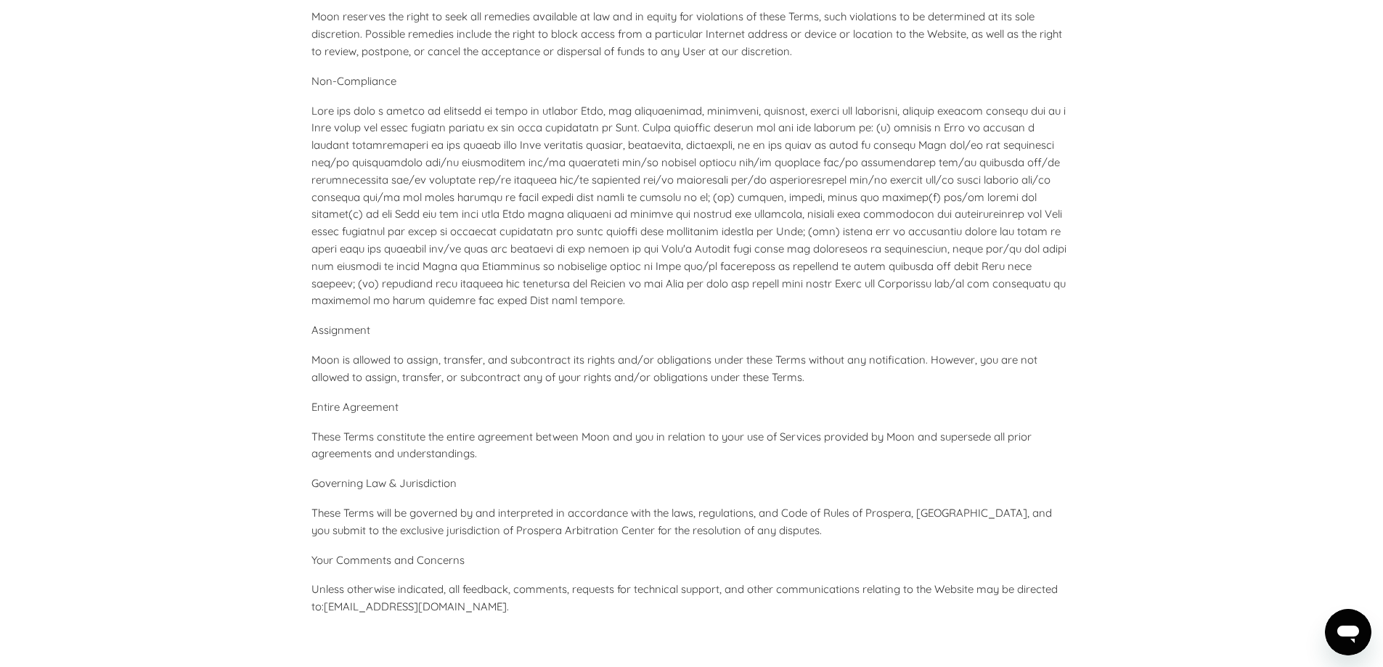
scroll to position [6451, 0]
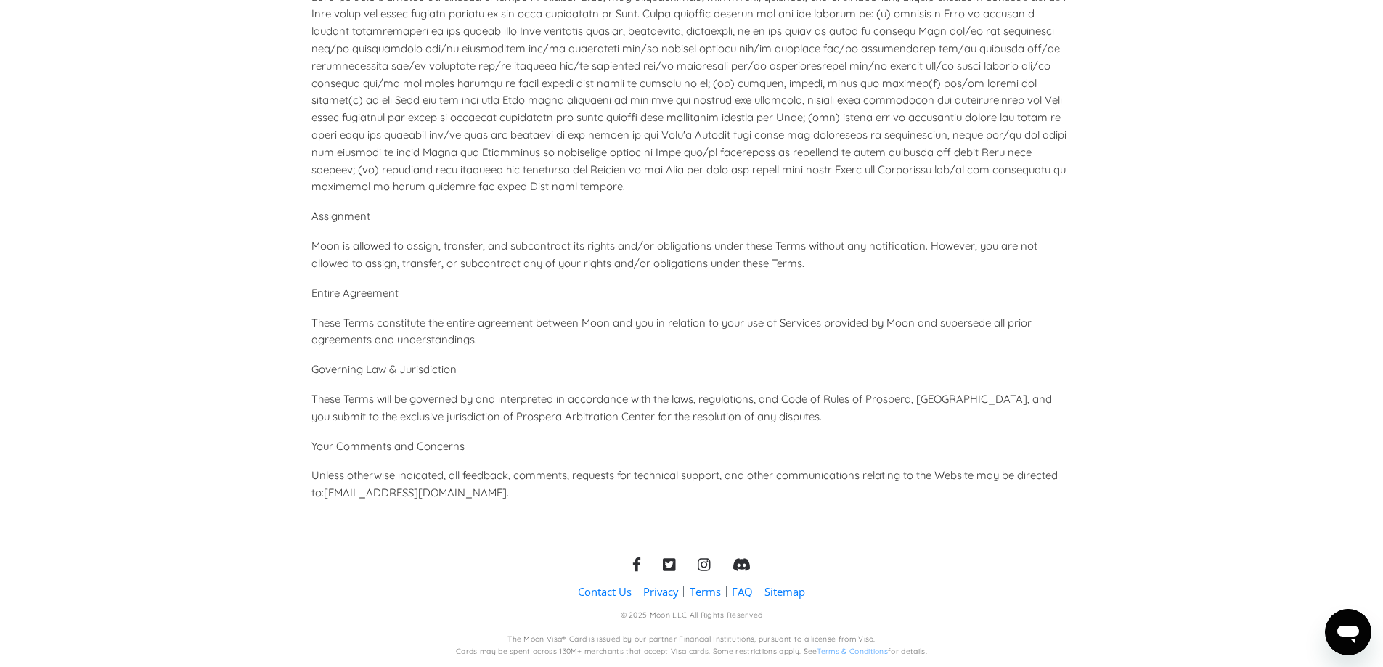
click at [835, 649] on link "Terms & Conditions" at bounding box center [852, 651] width 71 height 9
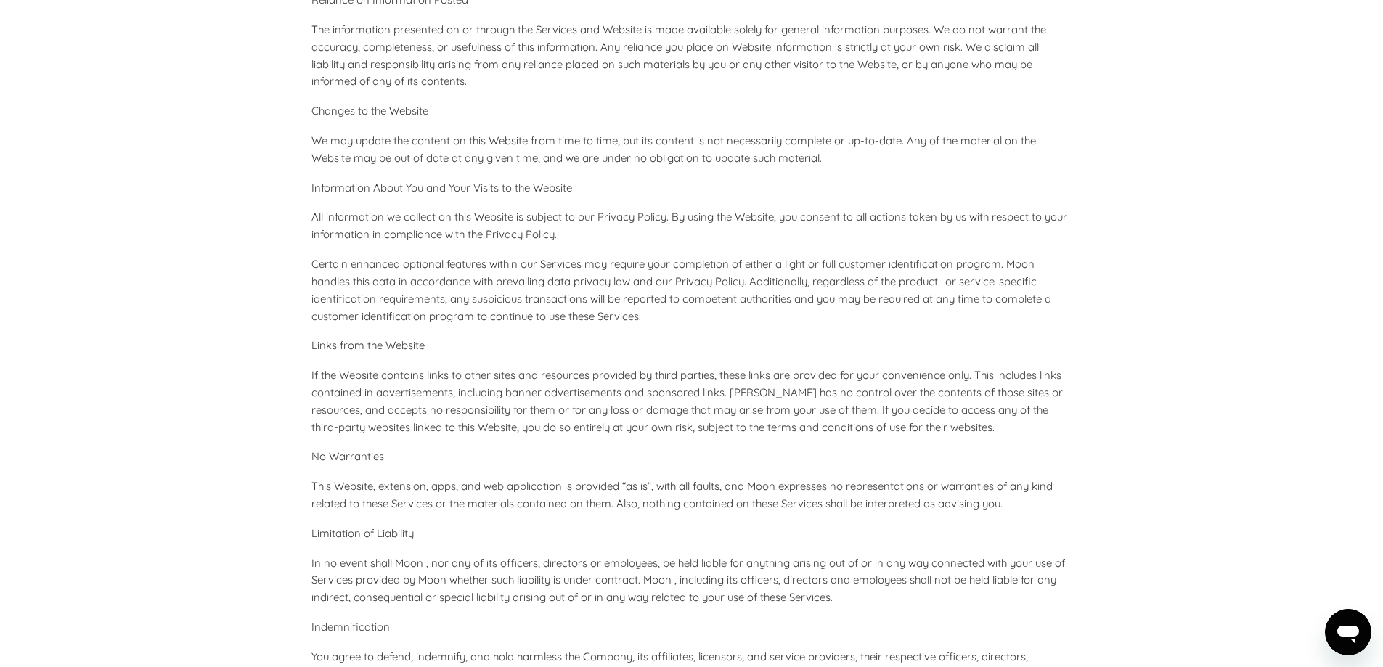
scroll to position [6451, 0]
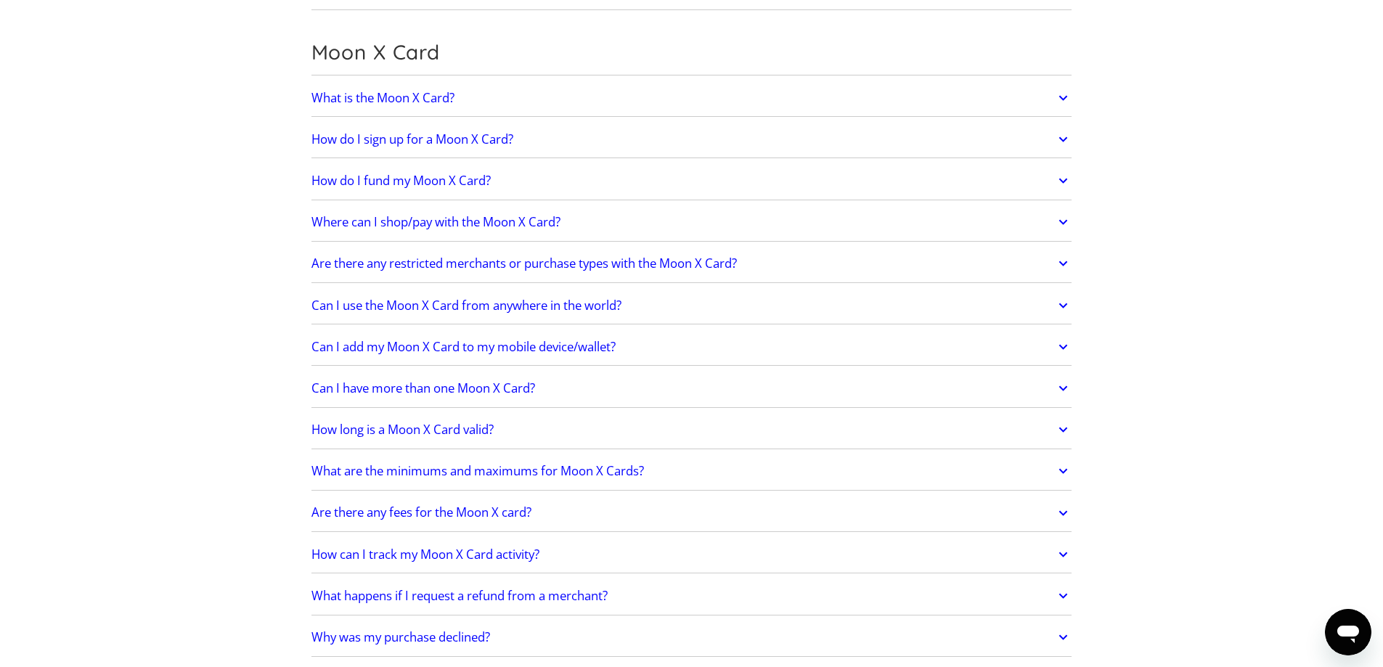
scroll to position [1017, 0]
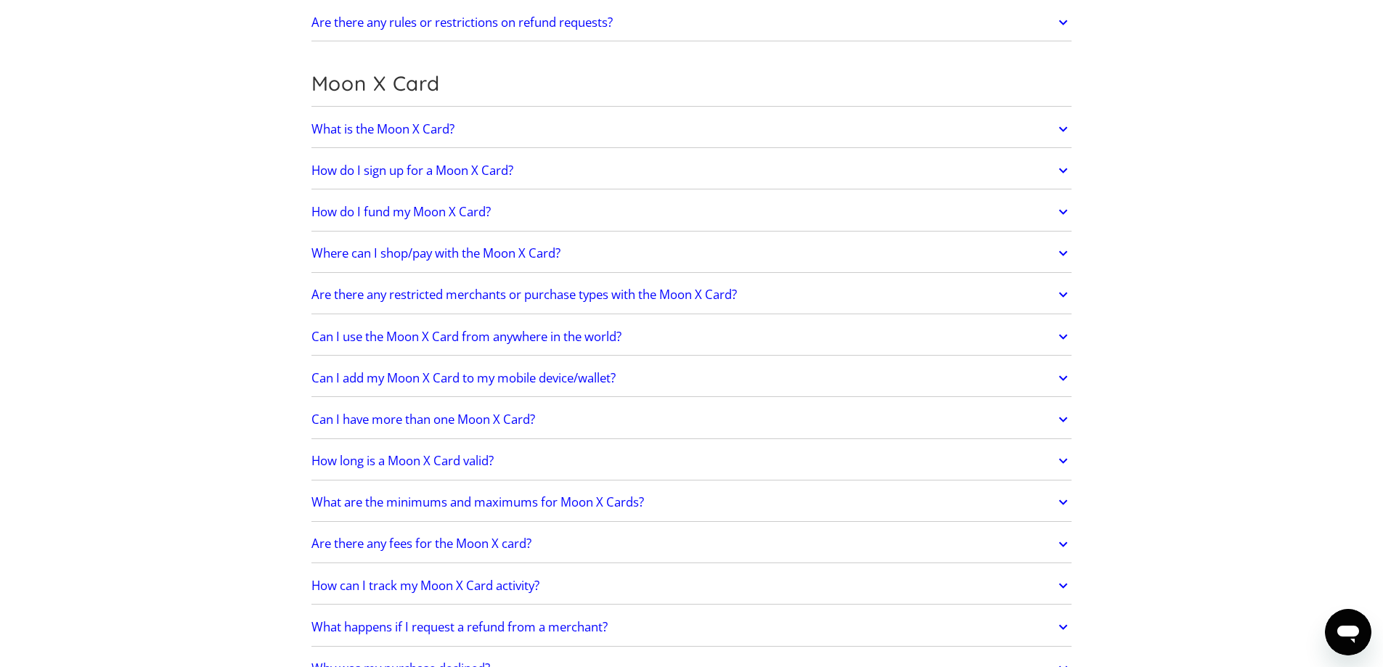
click at [718, 211] on link "How do I fund my Moon X Card?" at bounding box center [692, 212] width 761 height 31
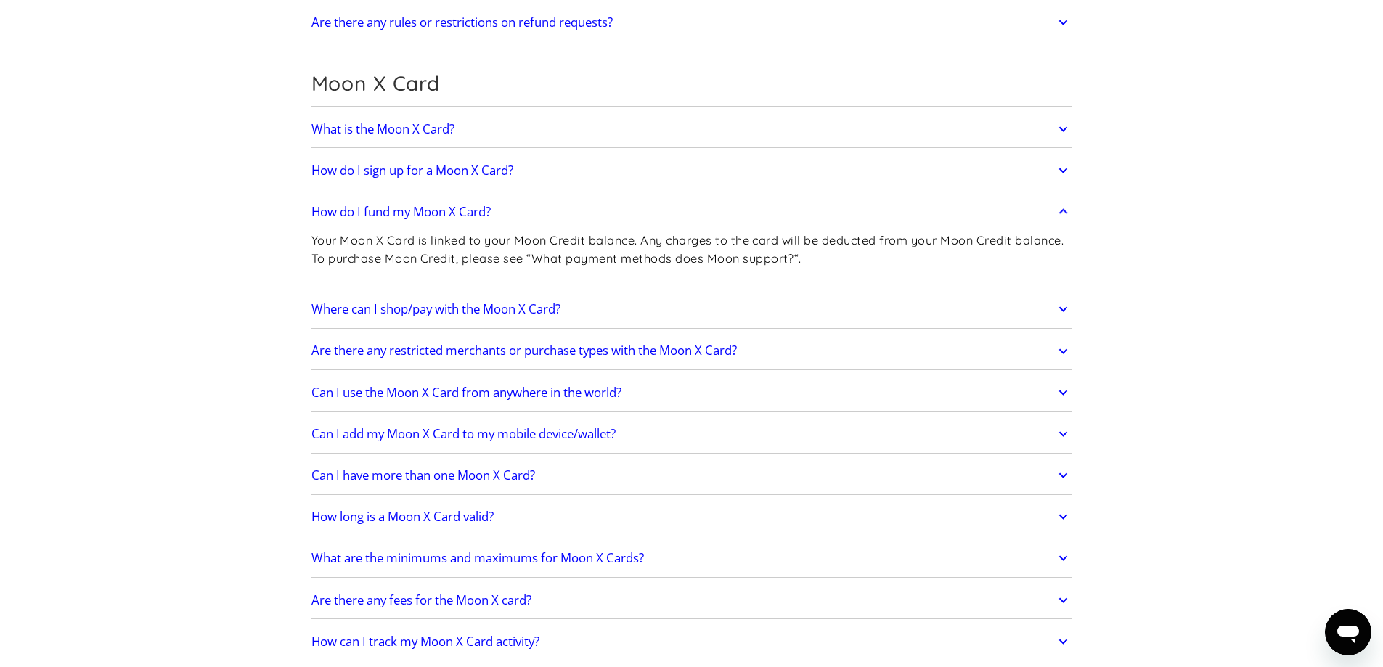
click at [805, 314] on link "Where can I shop/pay with the Moon X Card?" at bounding box center [692, 309] width 761 height 31
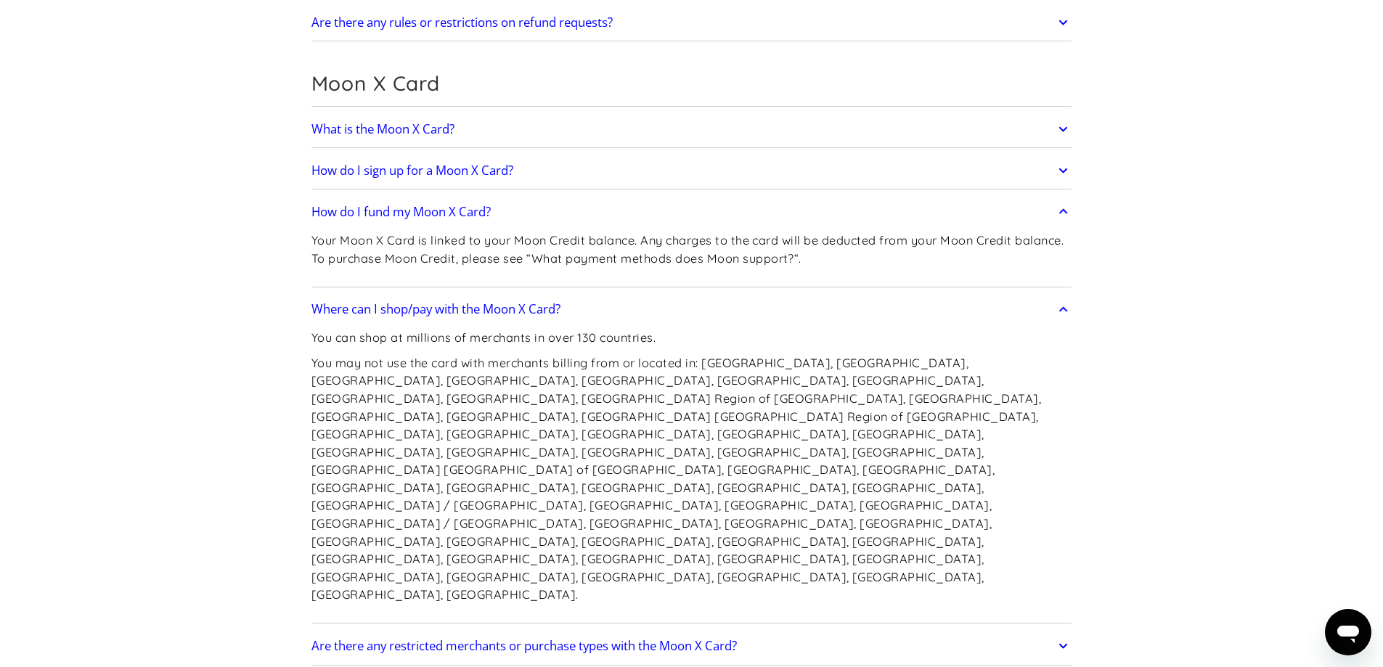
click at [860, 501] on div "What is the Moon X Card? The Moon X Card is a card linked to your Moon Credit t…" at bounding box center [692, 574] width 761 height 929
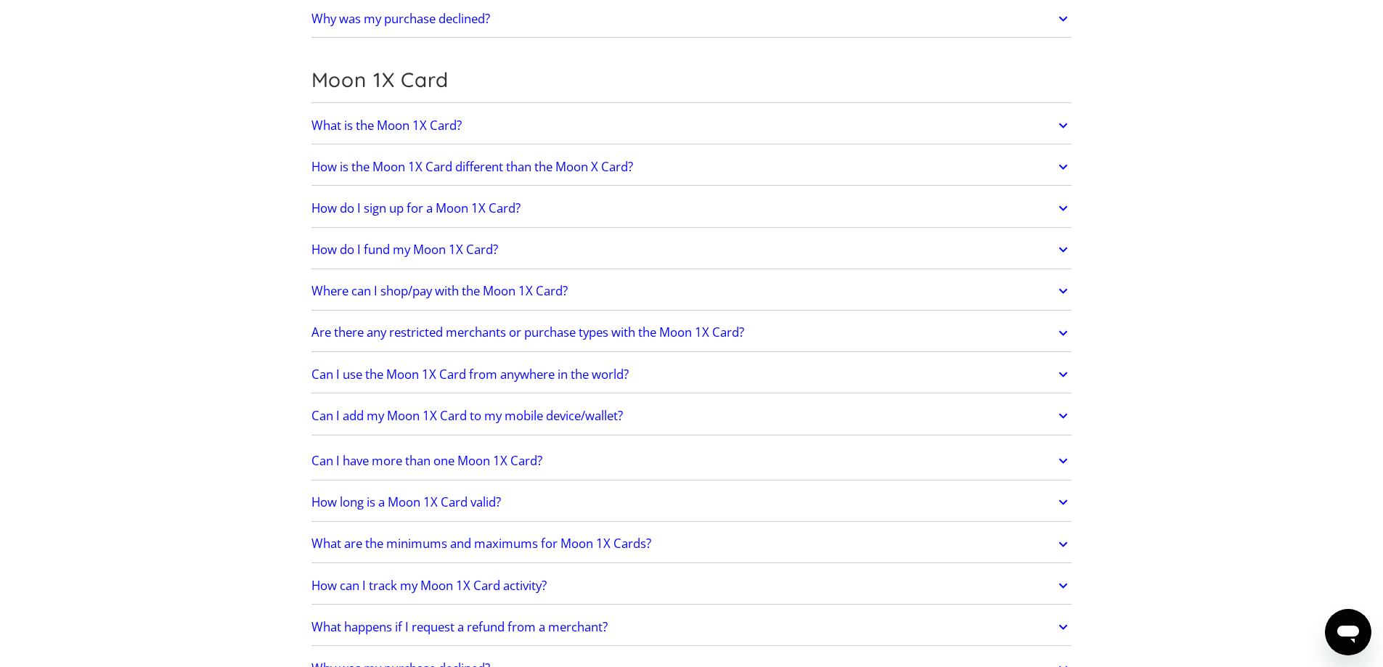
scroll to position [2106, 0]
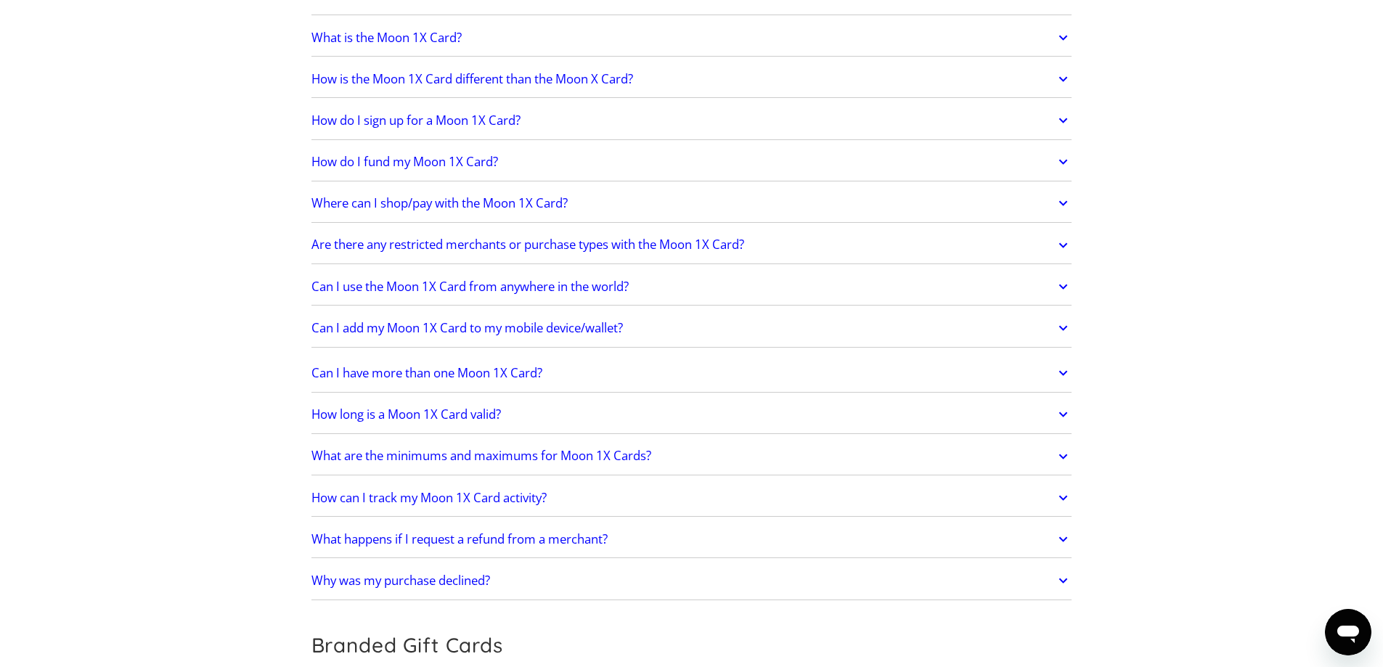
click at [1359, 631] on icon "Открыть окно обмена сообщениями" at bounding box center [1349, 632] width 26 height 26
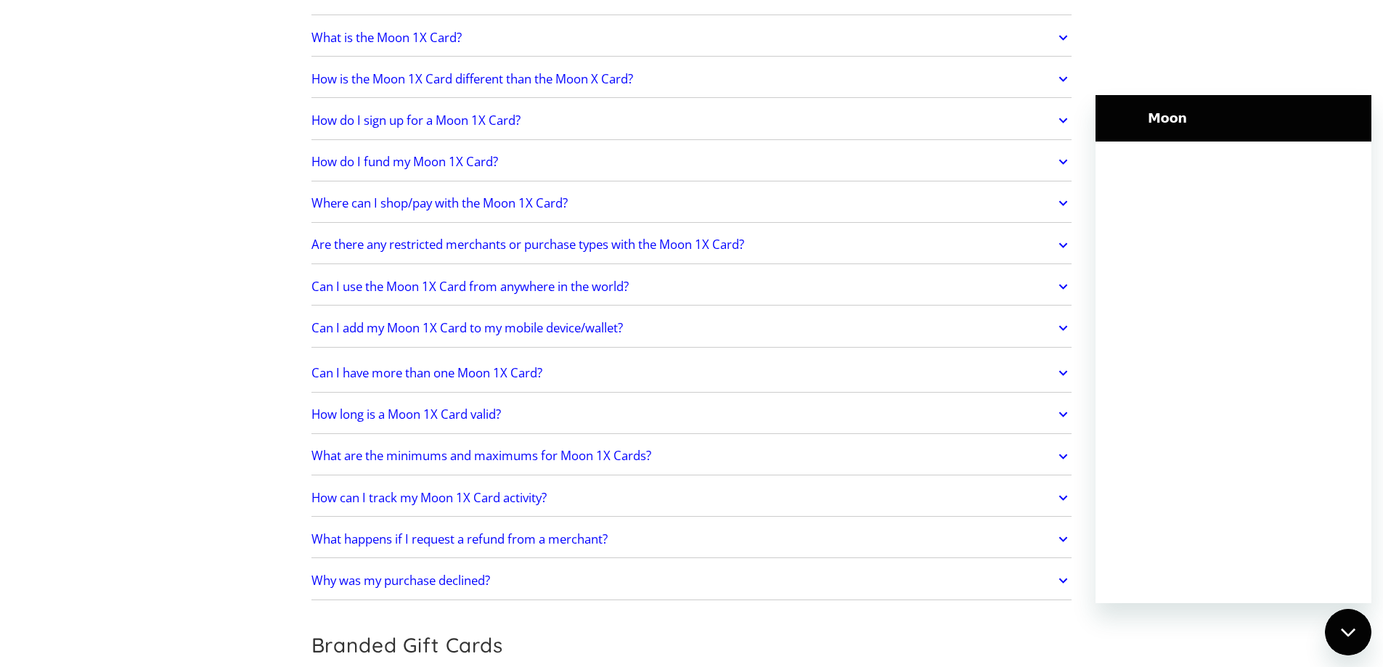
scroll to position [0, 0]
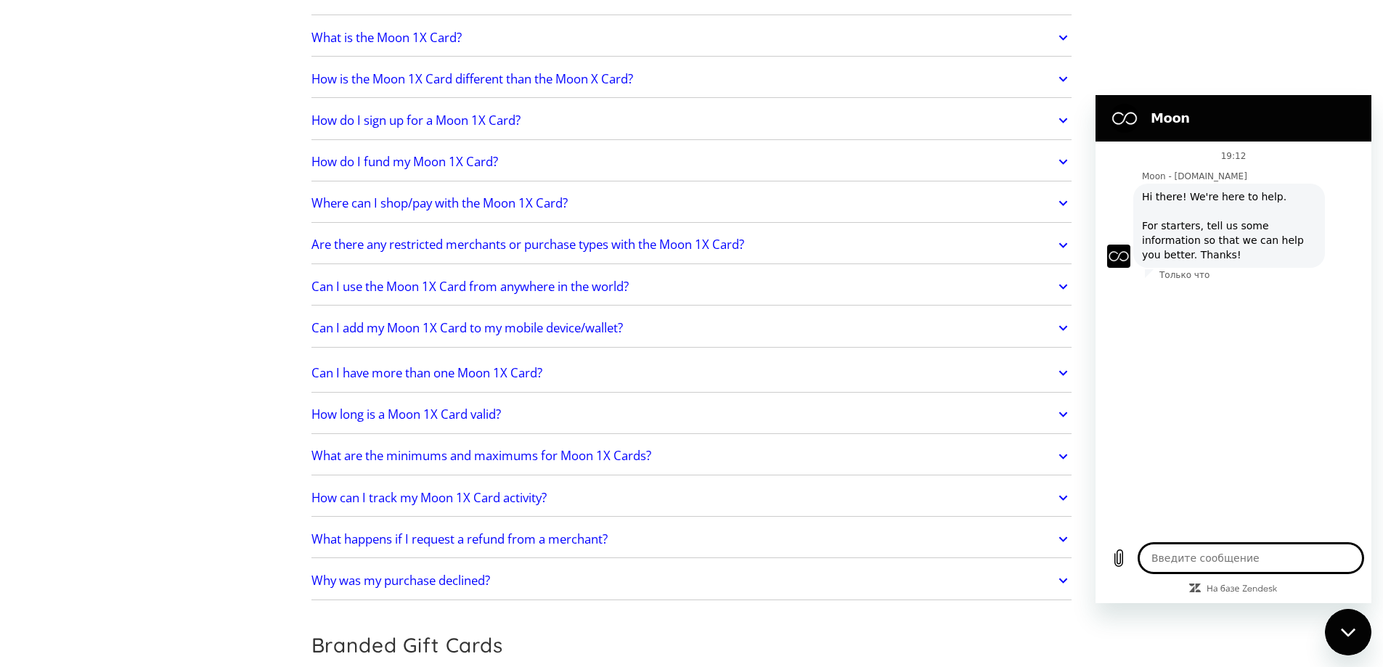
type textarea "x"
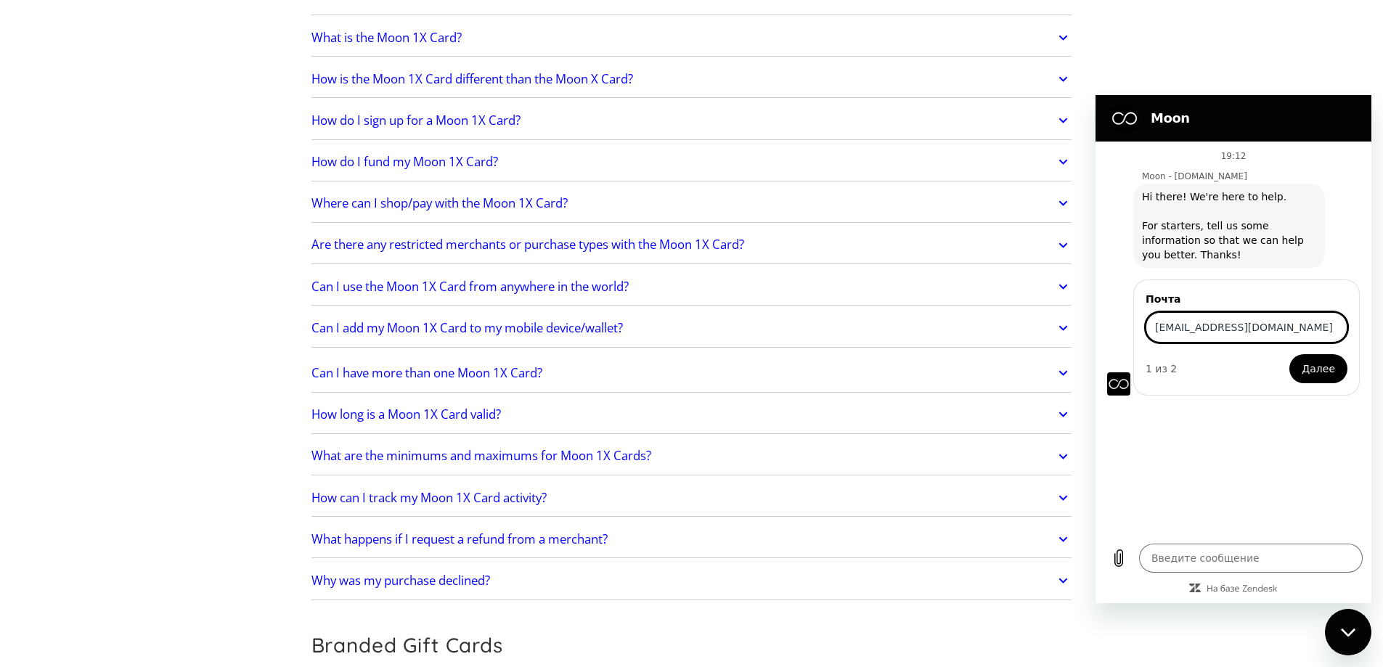
type input "acros88@gmail.com"
click at [1320, 370] on span "Далее" at bounding box center [1318, 368] width 33 height 17
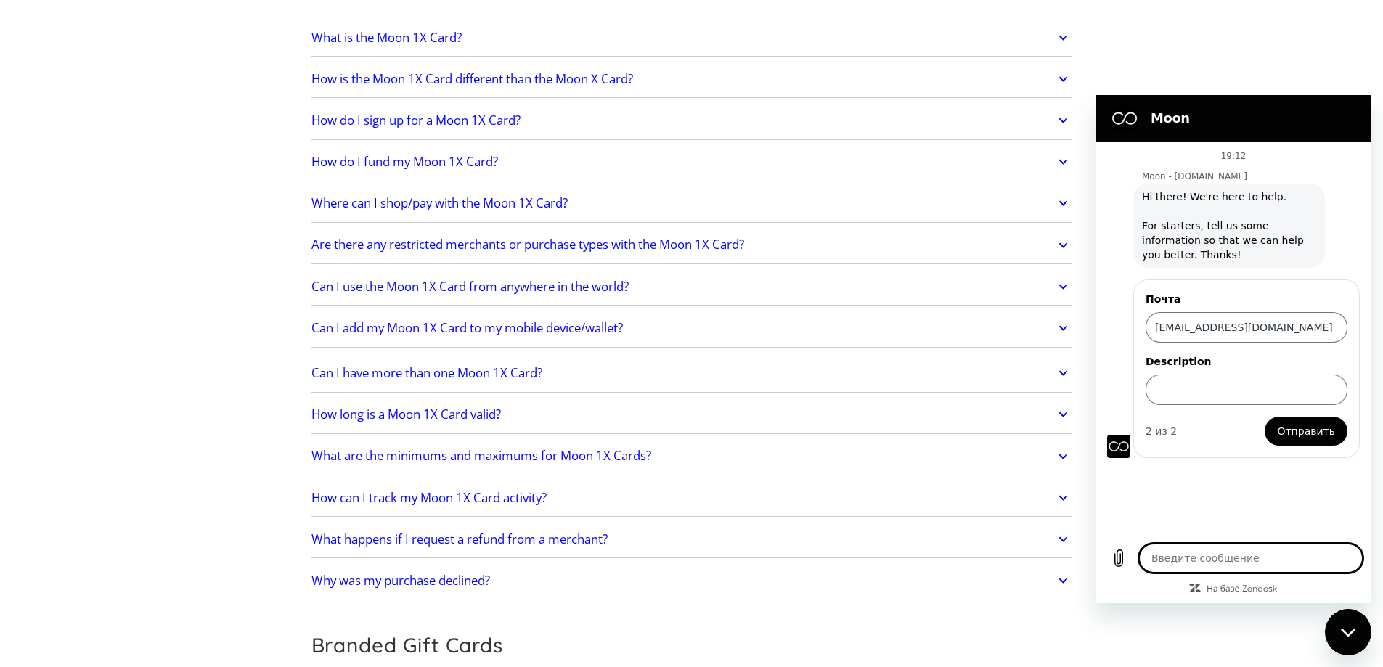
click at [1250, 558] on textarea at bounding box center [1251, 558] width 224 height 29
click at [1246, 389] on input "Description" at bounding box center [1247, 390] width 202 height 31
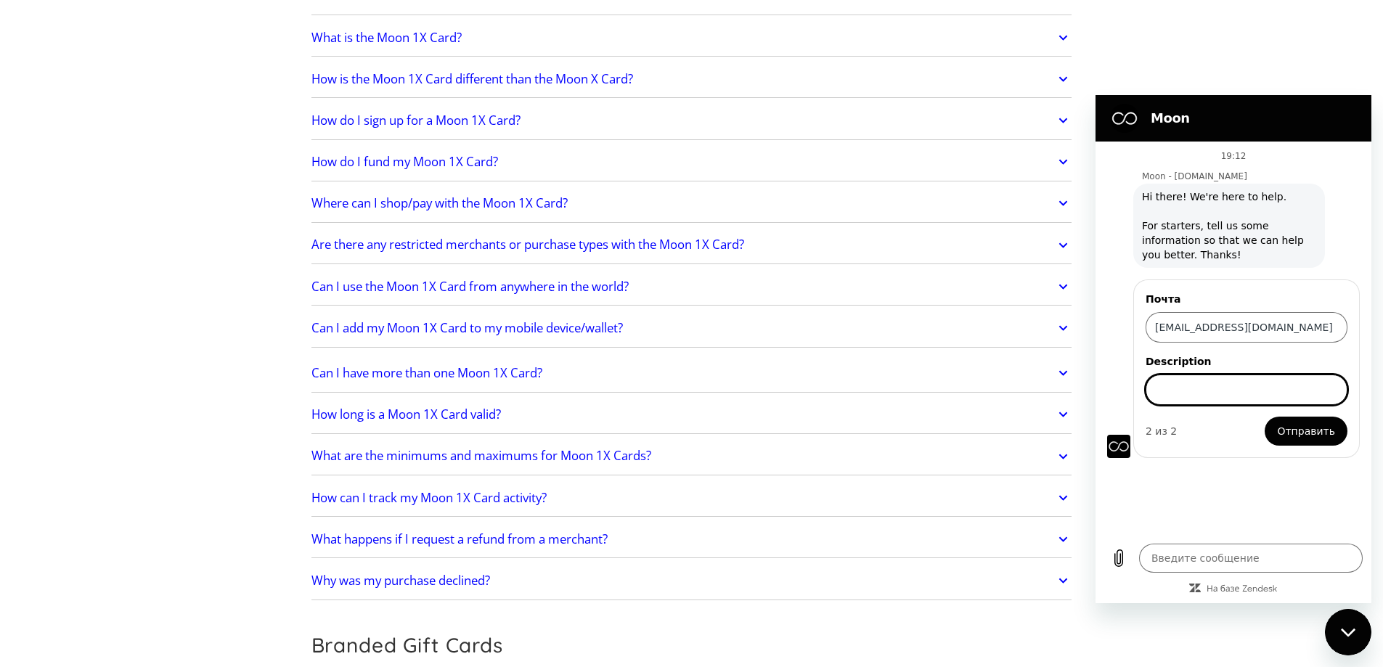
type textarea "x"
click at [1227, 563] on textarea at bounding box center [1251, 558] width 224 height 29
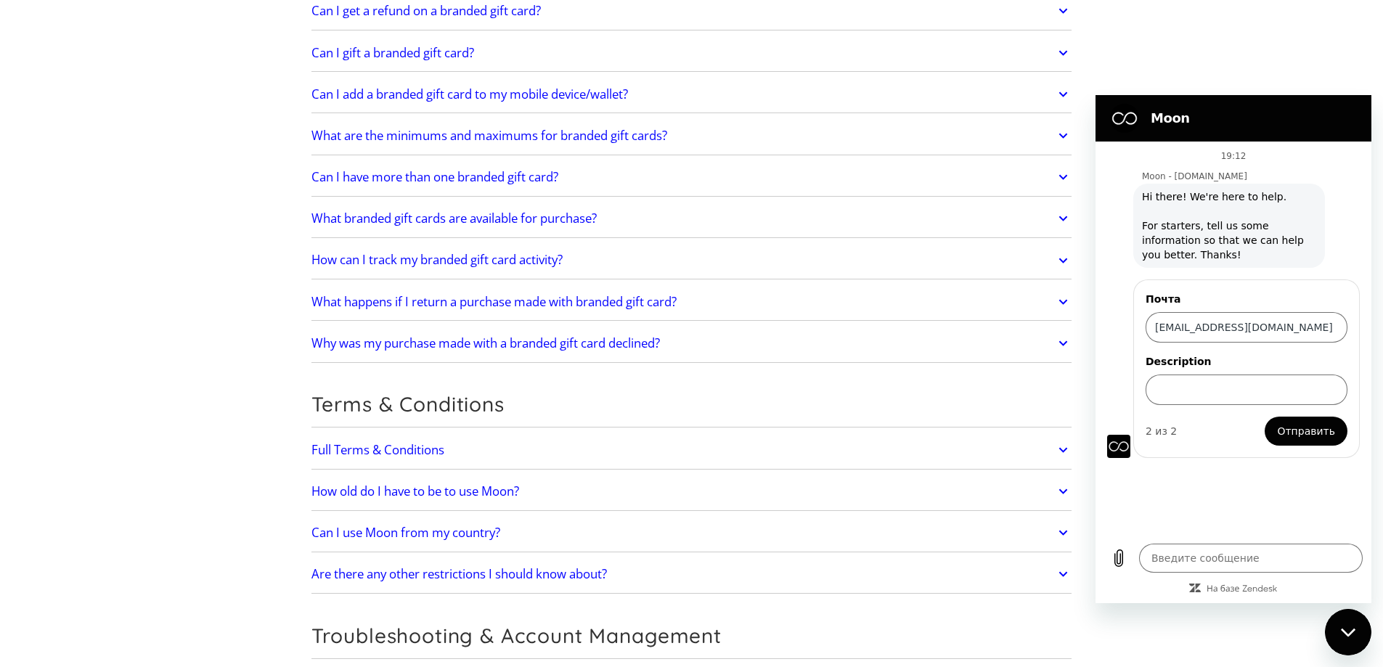
scroll to position [3123, 0]
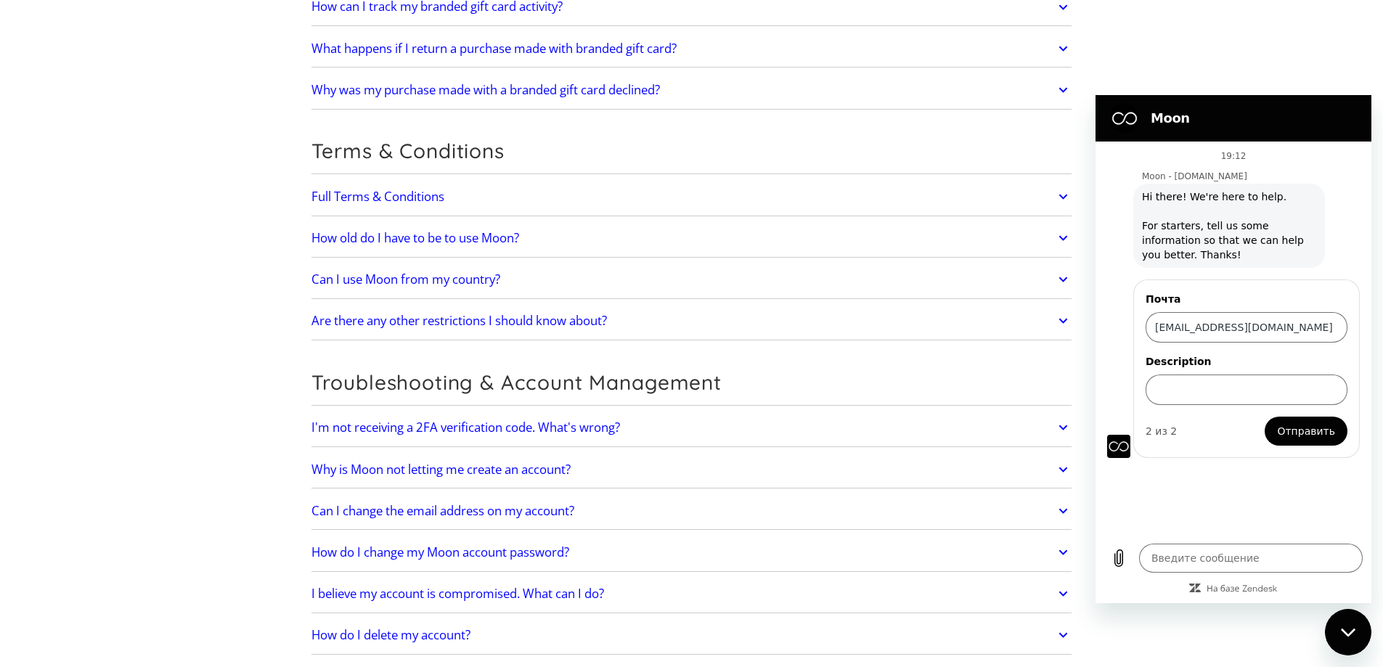
click at [607, 182] on link "Full Terms & Conditions" at bounding box center [692, 197] width 761 height 31
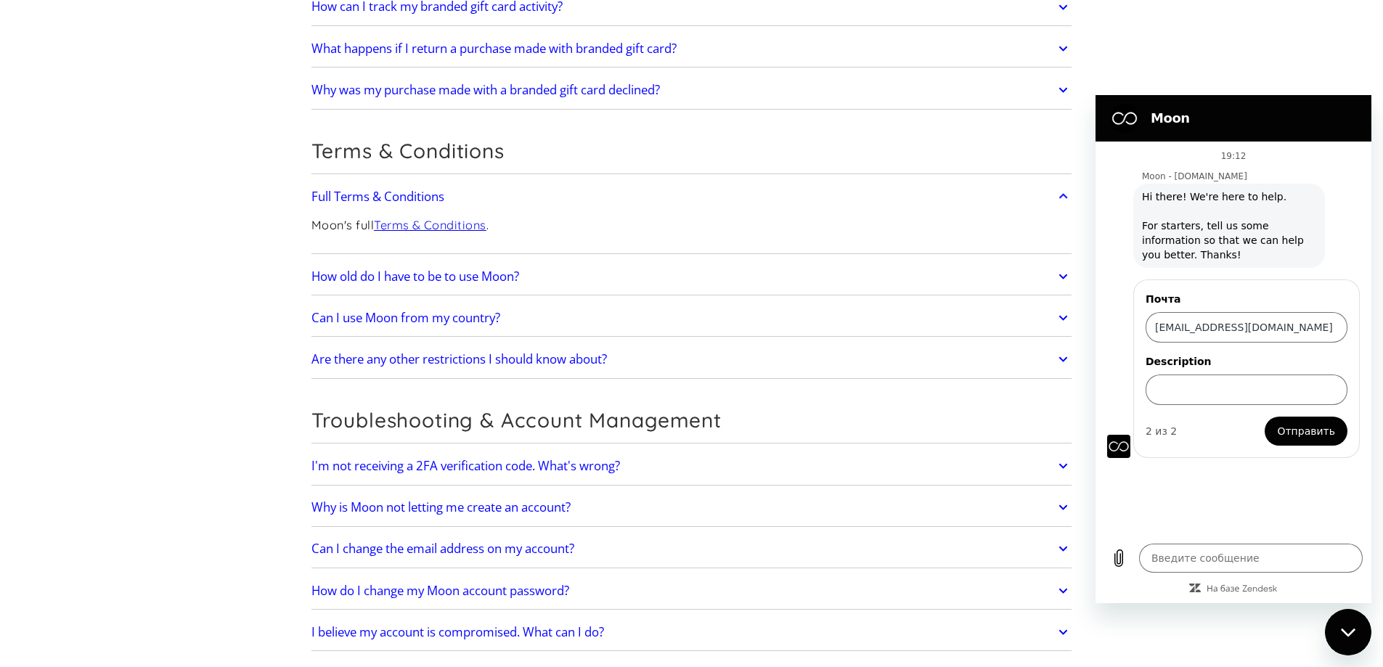
click at [461, 218] on link "Terms & Conditions" at bounding box center [430, 225] width 113 height 15
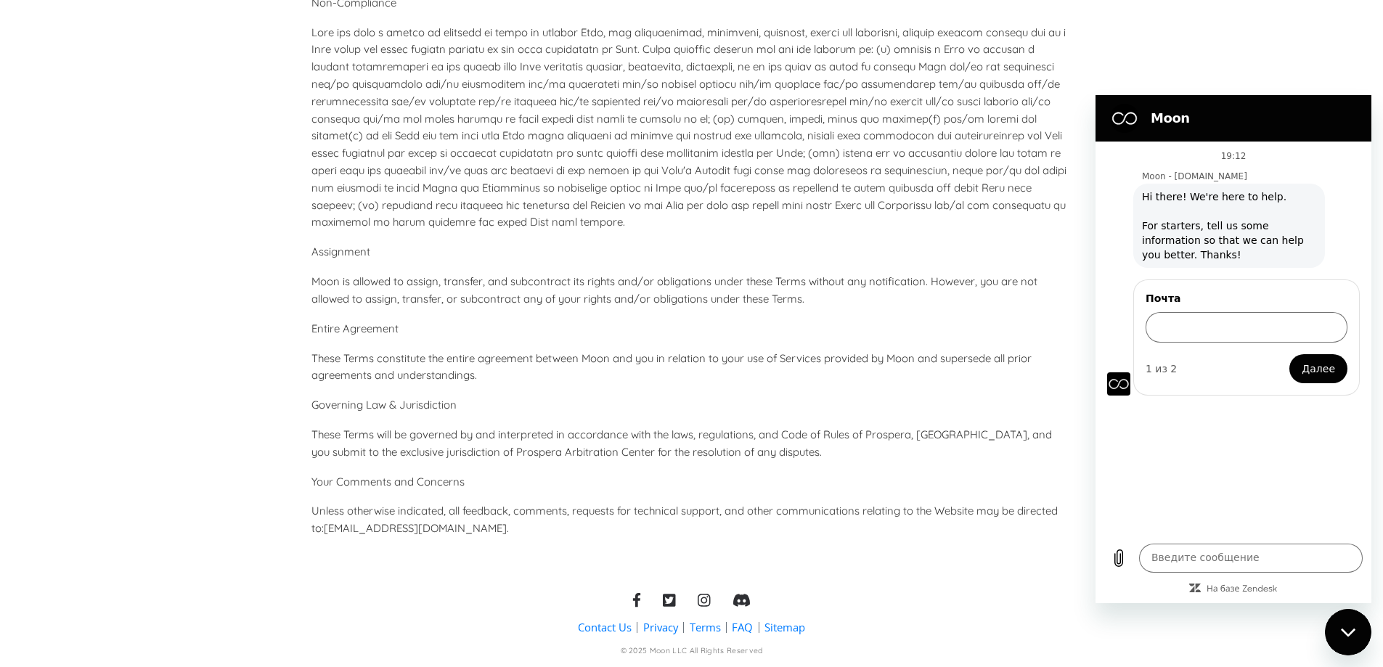
scroll to position [6451, 0]
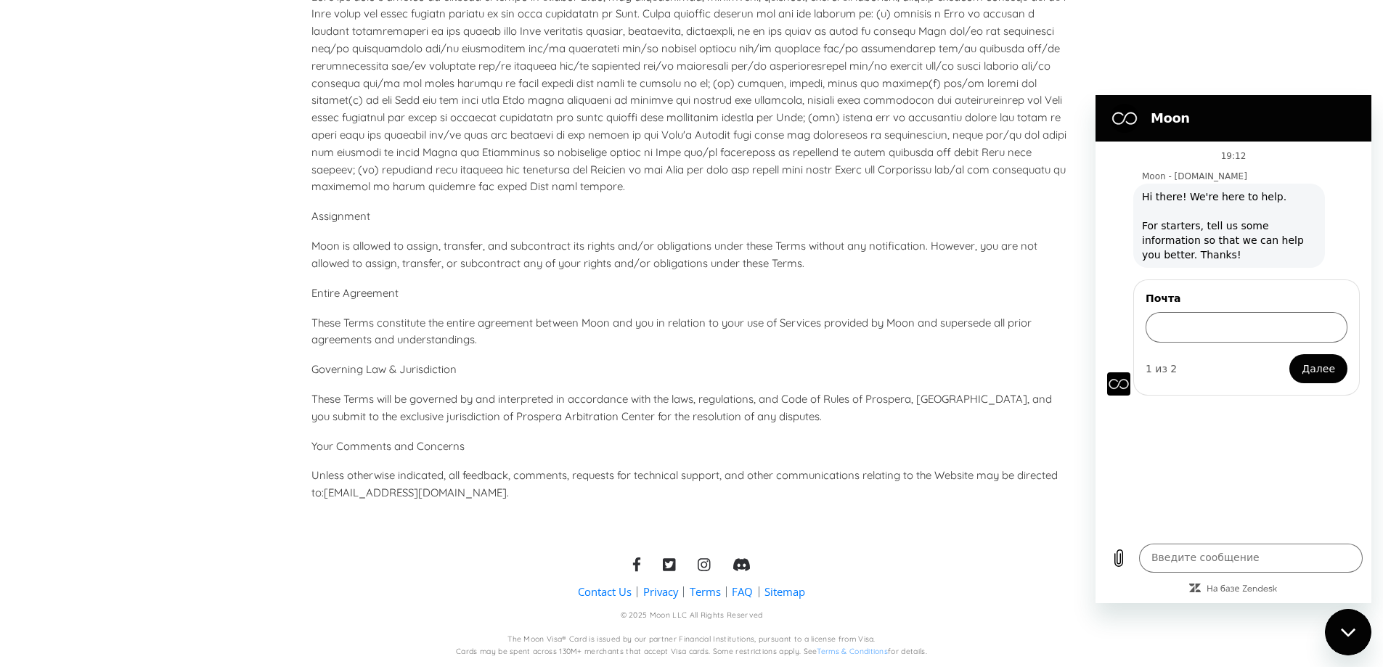
drag, startPoint x: 1157, startPoint y: 109, endPoint x: 1159, endPoint y: 100, distance: 9.0
click at [1158, 109] on div "Moon" at bounding box center [1231, 118] width 253 height 29
click at [668, 593] on link "Privacy" at bounding box center [660, 592] width 35 height 15
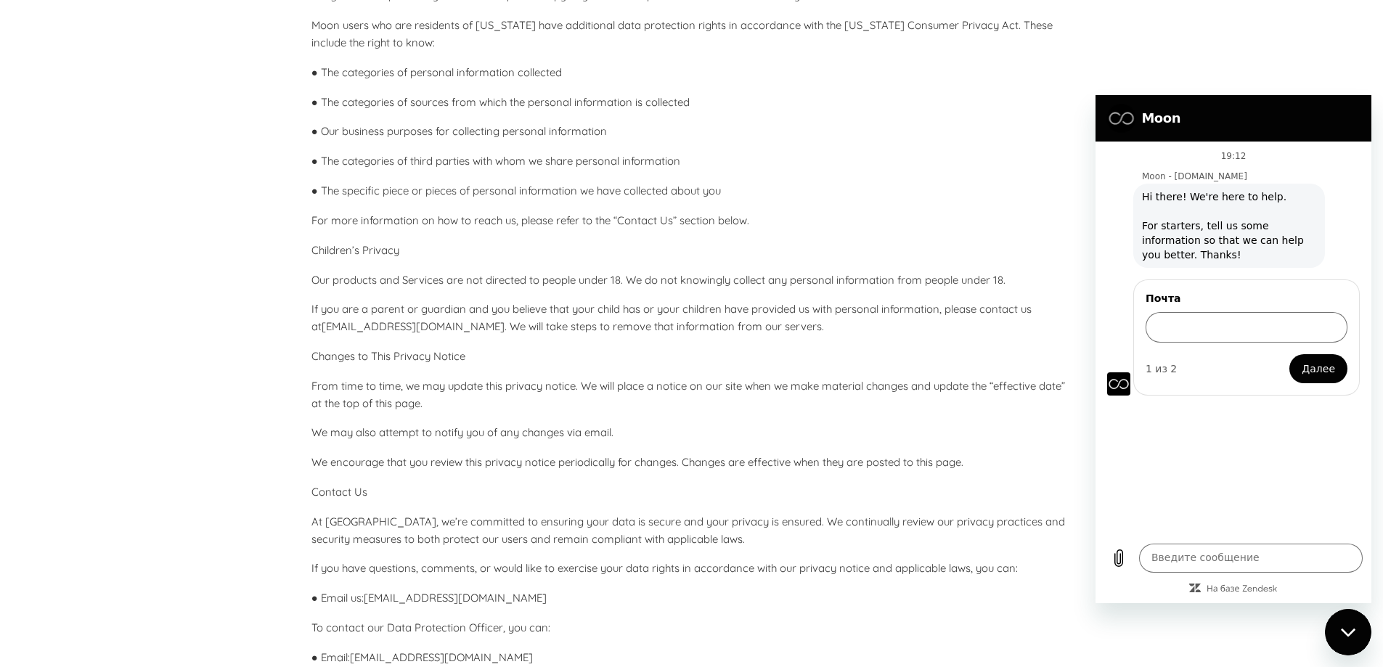
scroll to position [3859, 0]
